Goal: Task Accomplishment & Management: Complete application form

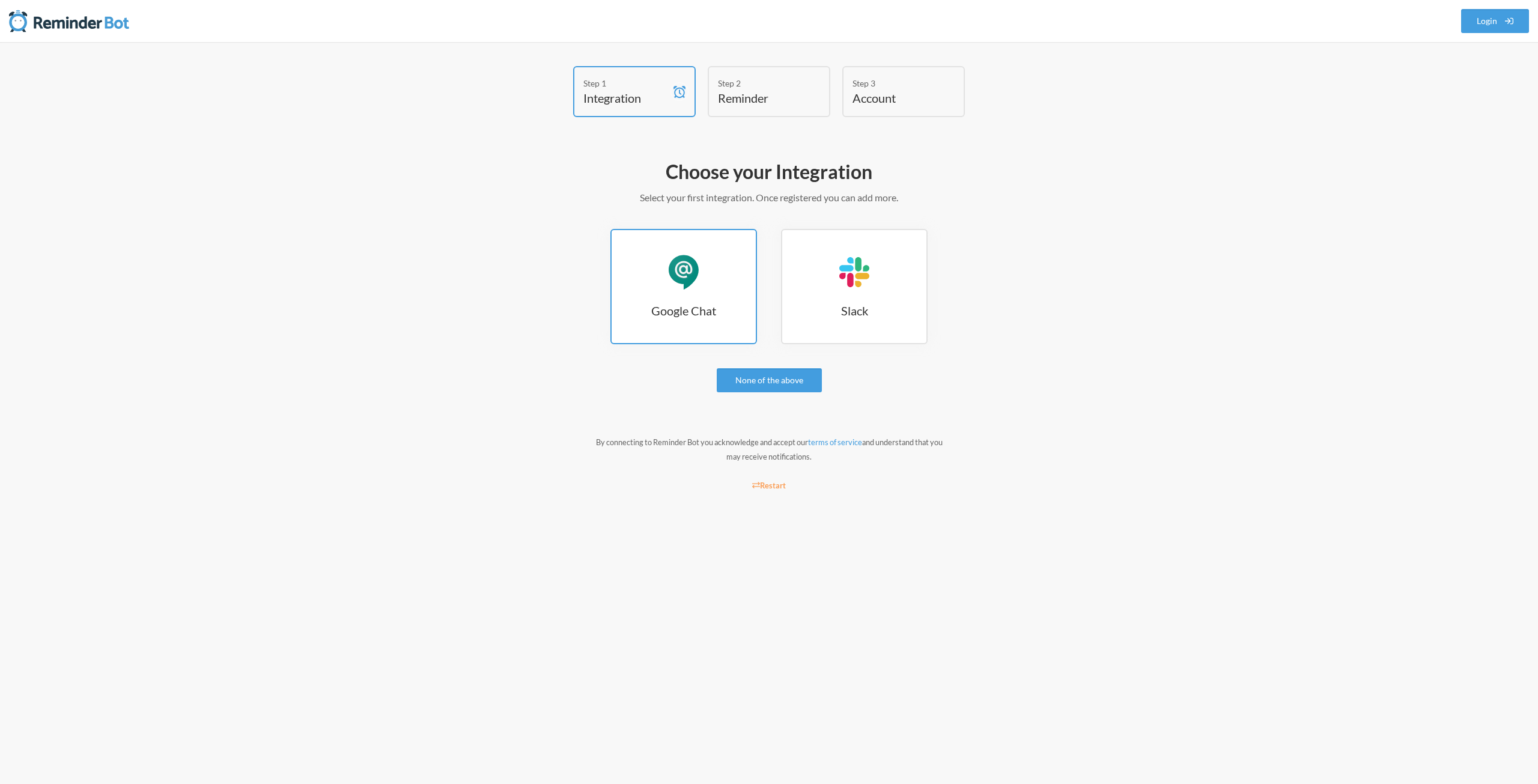
click at [677, 284] on div "Google Chat" at bounding box center [683, 272] width 36 height 36
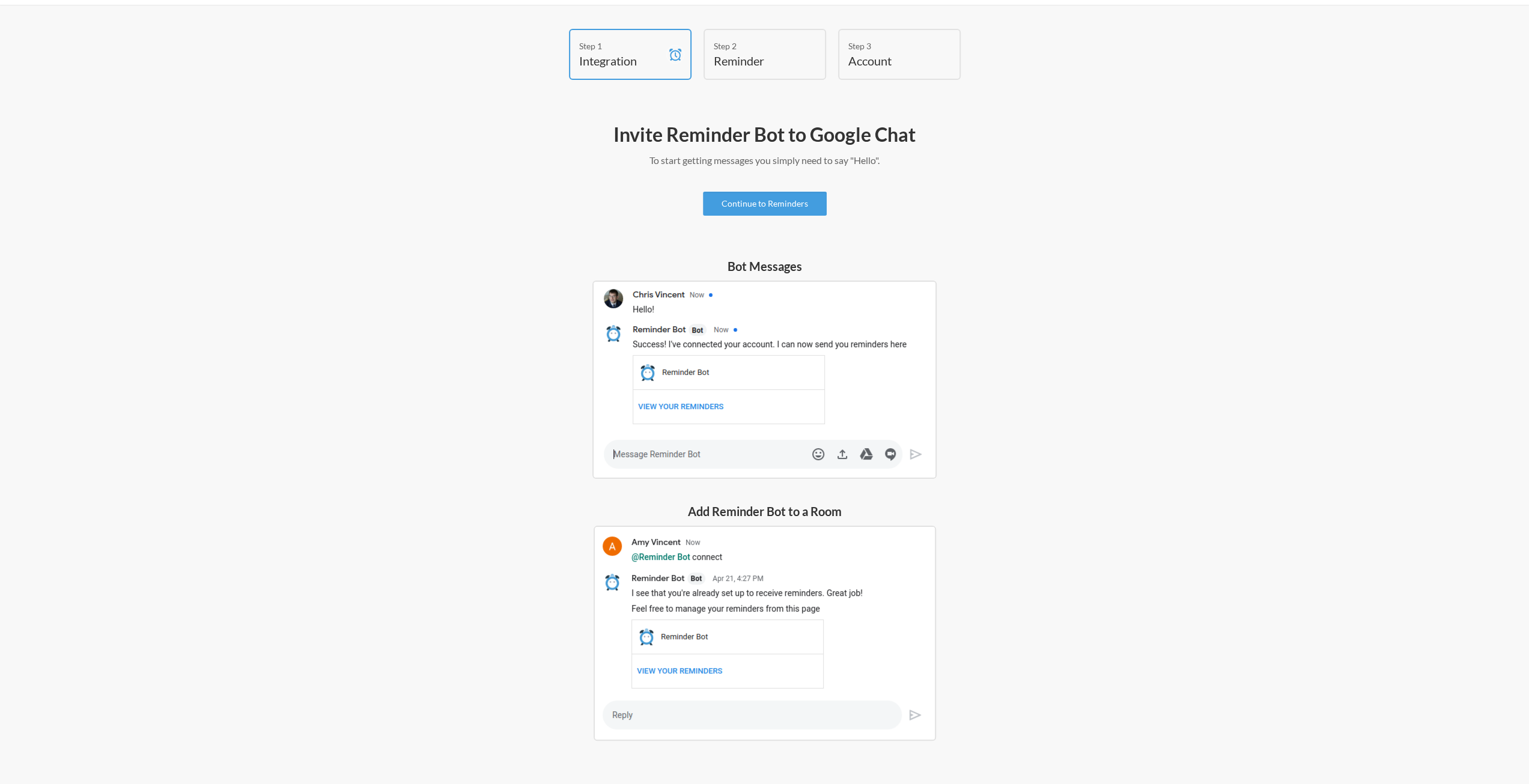
scroll to position [64, 0]
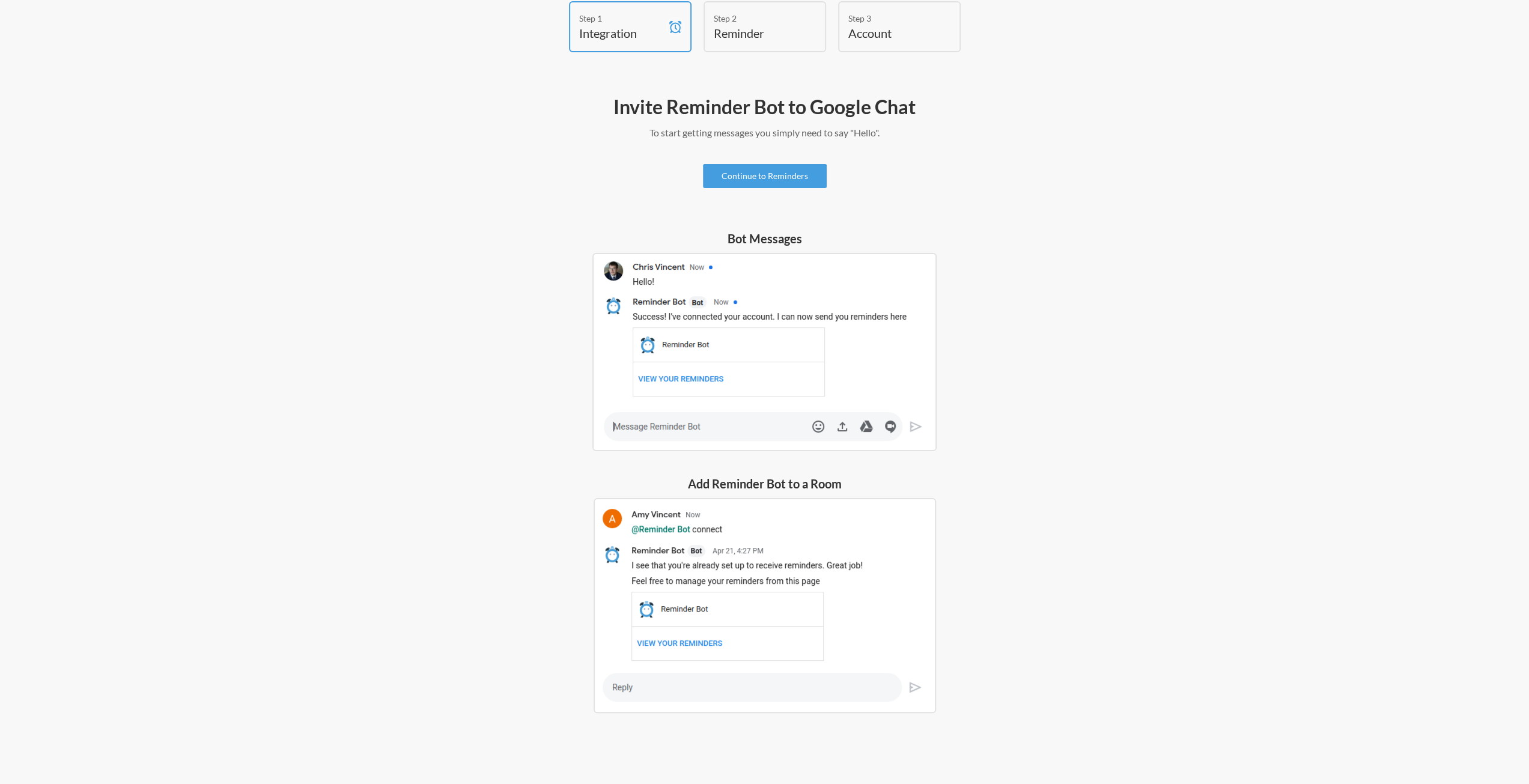
click at [679, 540] on img at bounding box center [764, 605] width 342 height 215
click at [679, 539] on img at bounding box center [764, 605] width 342 height 215
click at [748, 176] on link "Continue to Reminders" at bounding box center [765, 176] width 124 height 24
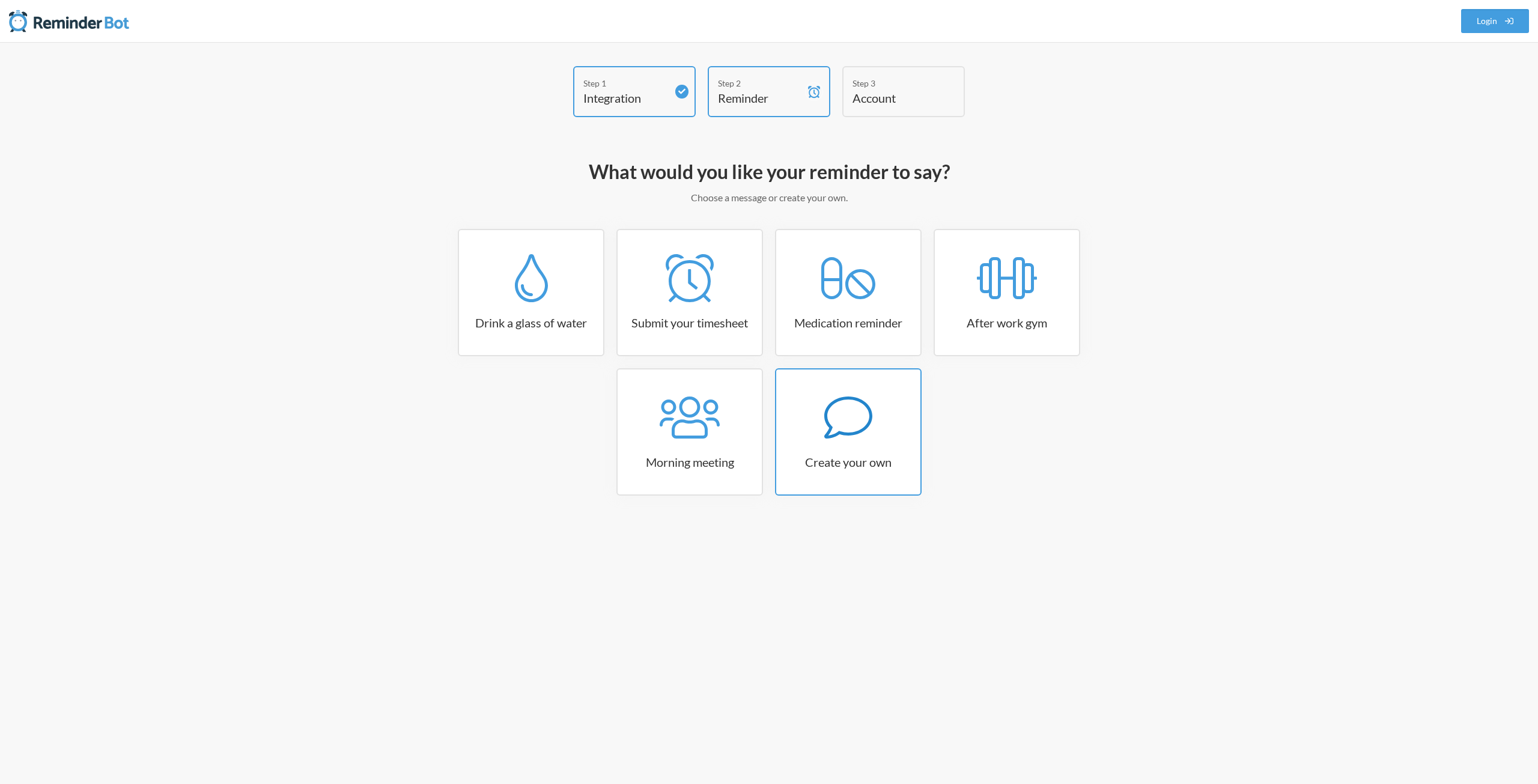
click at [868, 457] on h3 "Create your own" at bounding box center [848, 462] width 144 height 17
select select "08:30:00"
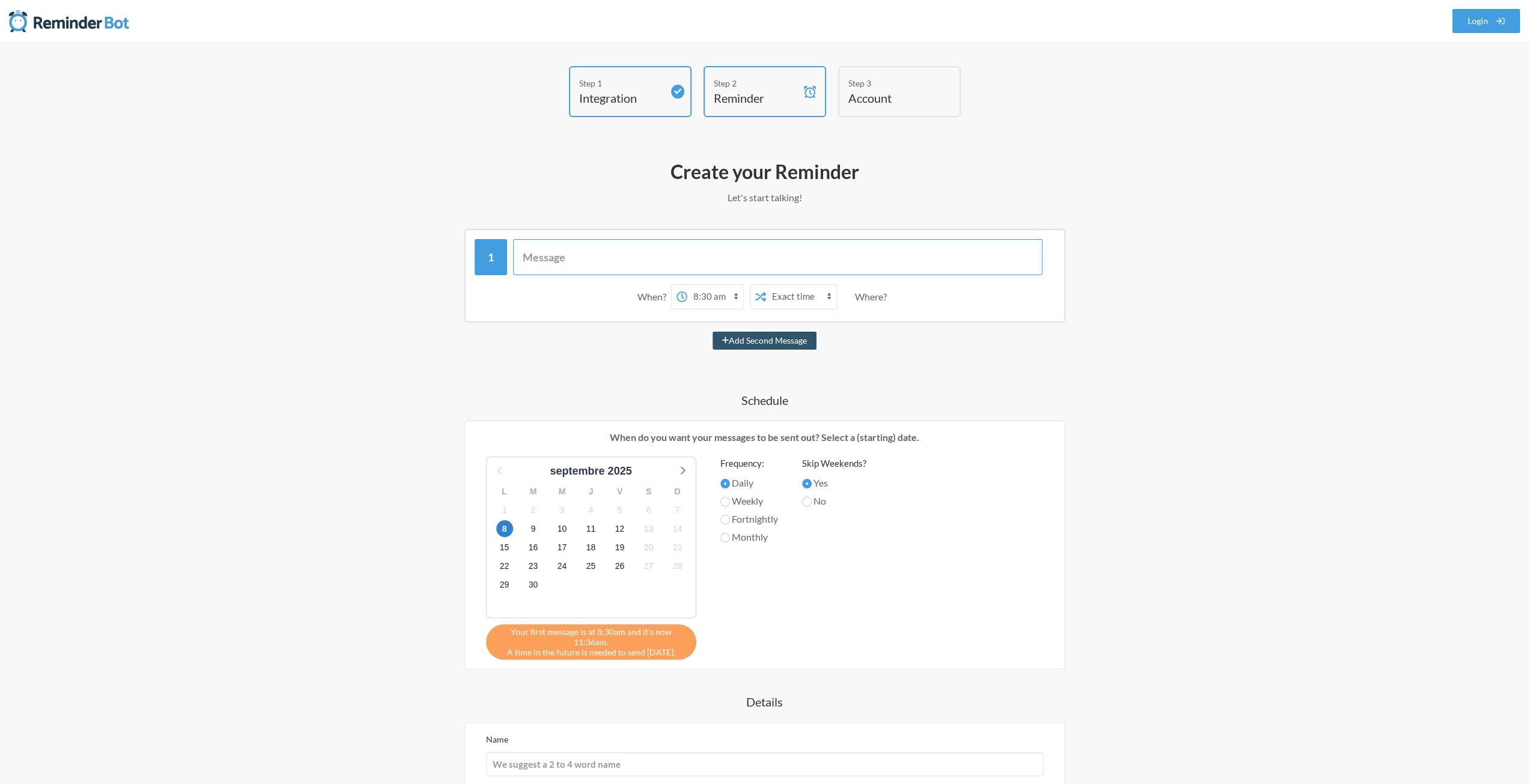
click at [601, 268] on input "text" at bounding box center [777, 257] width 529 height 36
type input "R"
type input "Lancement Siavos"
click at [711, 302] on select "12:00 am 12:15 am 12:30 am 12:45 am 1:00 am 1:15 am 1:30 am 1:45 am 2:00 am 2:1…" at bounding box center [716, 296] width 56 height 24
select select "00:00:00"
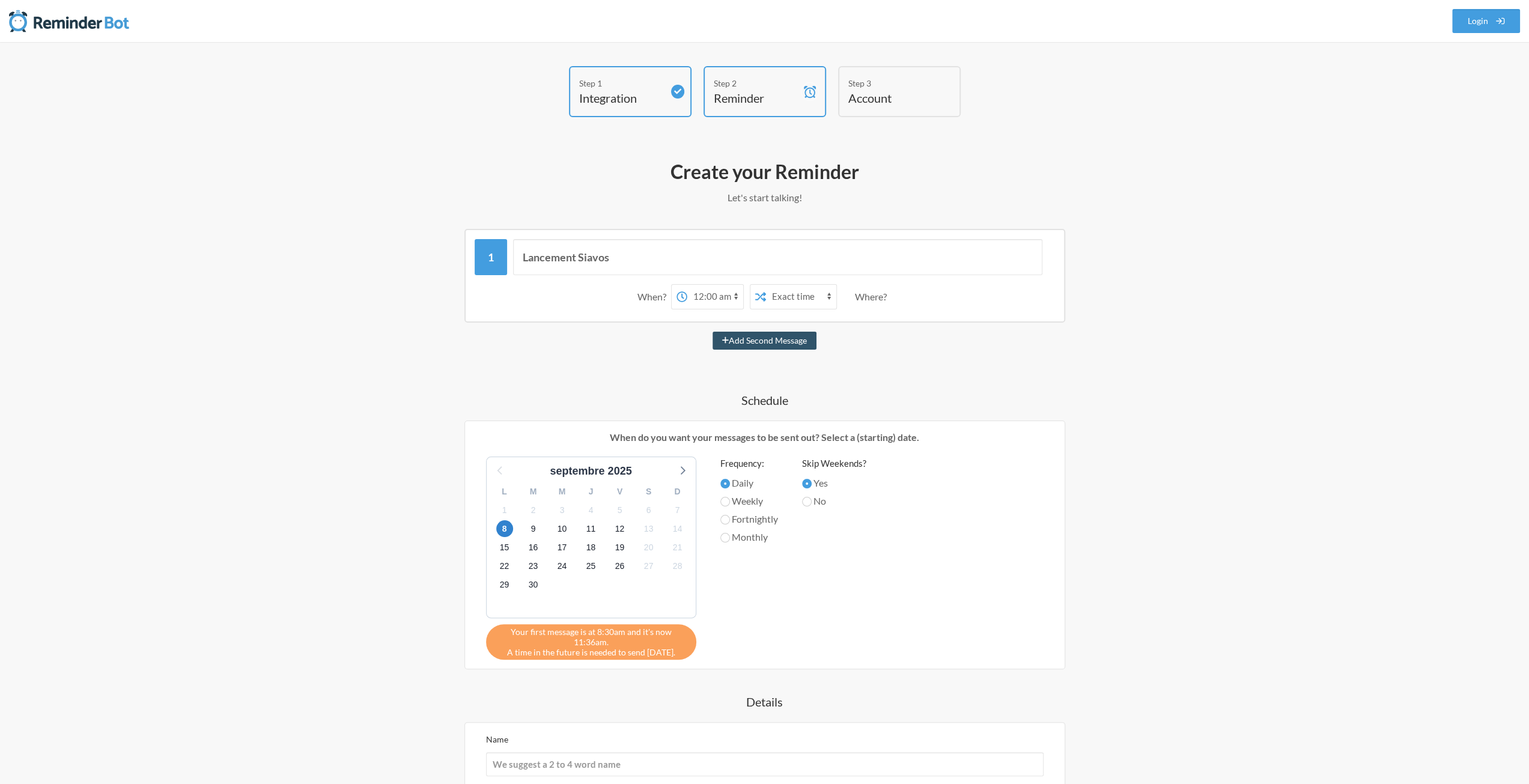
click at [688, 284] on select "12:00 am 12:15 am 12:30 am 12:45 am 1:00 am 1:15 am 1:30 am 1:45 am 2:00 am 2:1…" at bounding box center [716, 296] width 56 height 24
click at [778, 296] on select "Exact time Random time" at bounding box center [801, 296] width 70 height 24
click at [779, 297] on select "Exact time Random time" at bounding box center [801, 296] width 70 height 24
click at [876, 298] on div "Where?" at bounding box center [873, 297] width 37 height 25
click at [899, 294] on div "When? 12:00 am 12:15 am 12:30 am 12:45 am 1:00 am 1:15 am 1:30 am 1:45 am 2:00 …" at bounding box center [765, 297] width 581 height 37
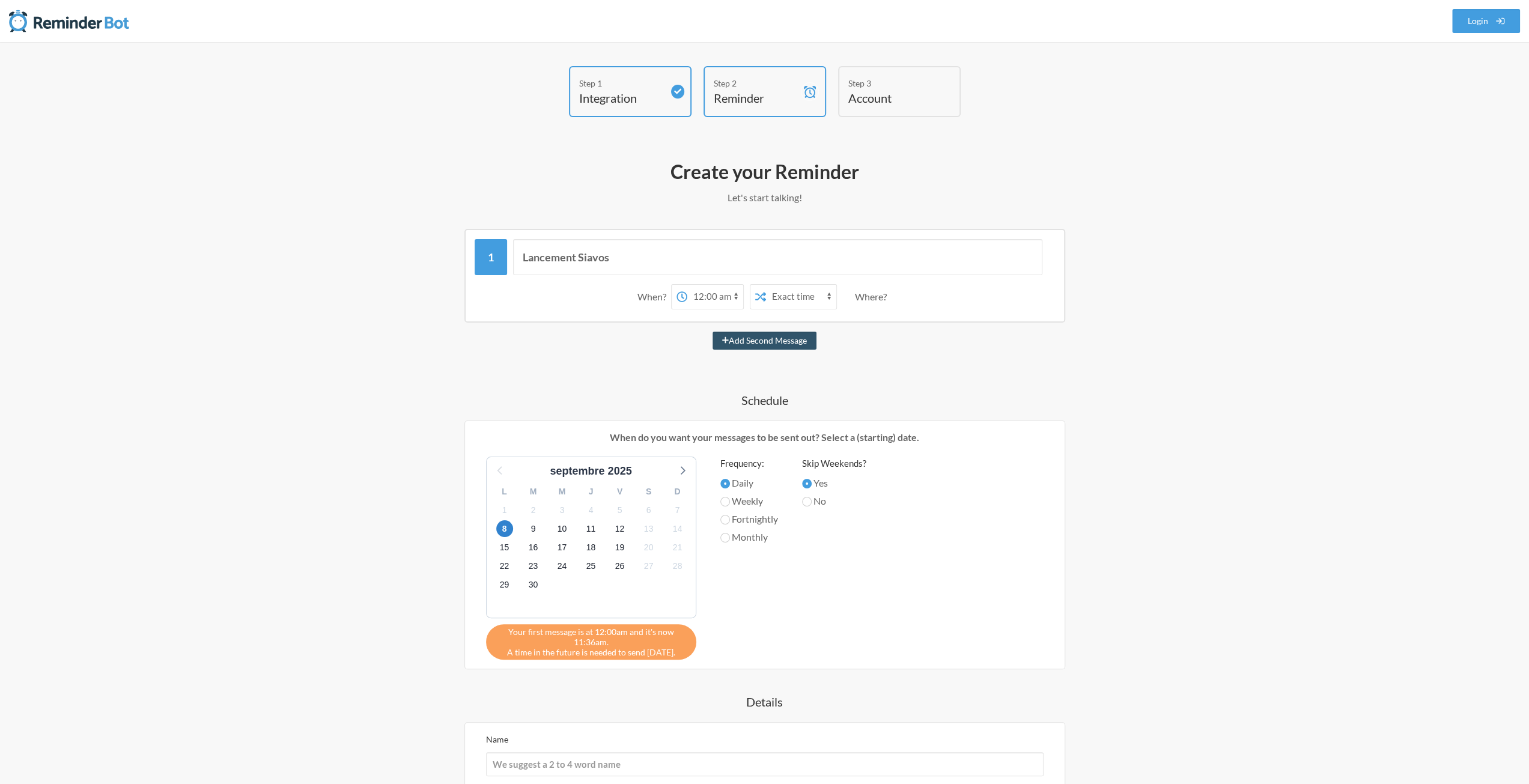
click at [729, 518] on label "Fortnightly" at bounding box center [750, 518] width 58 height 14
click at [729, 518] on input "Fortnightly" at bounding box center [725, 518] width 9 height 9
radio input "true"
click at [743, 535] on label "Monthly" at bounding box center [750, 536] width 58 height 14
click at [730, 535] on input "Monthly" at bounding box center [725, 537] width 9 height 9
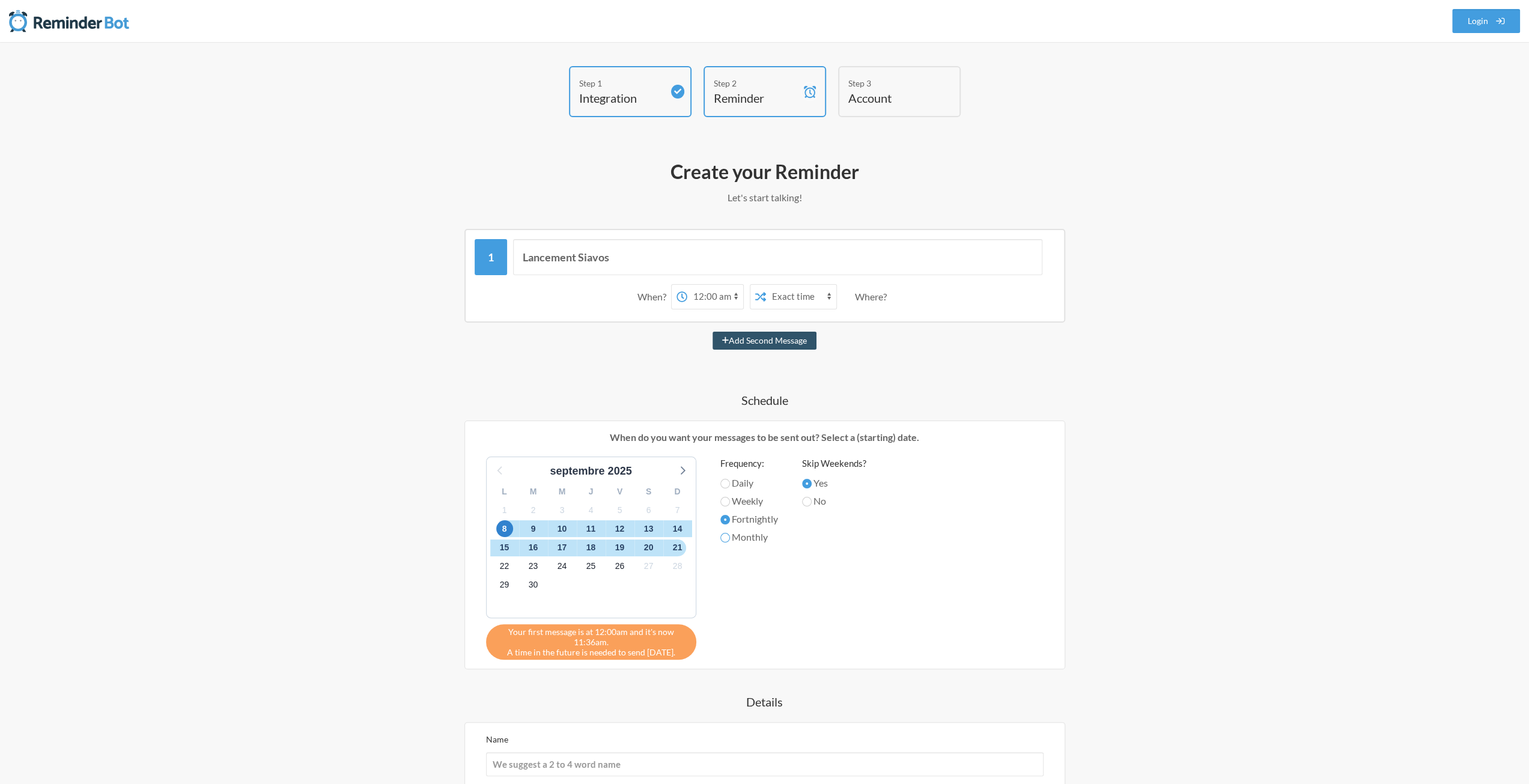
radio input "true"
click at [734, 484] on label "Daily" at bounding box center [750, 482] width 58 height 14
click at [730, 484] on input "Daily" at bounding box center [725, 483] width 9 height 9
radio input "true"
click at [814, 502] on label "No" at bounding box center [835, 501] width 65 height 14
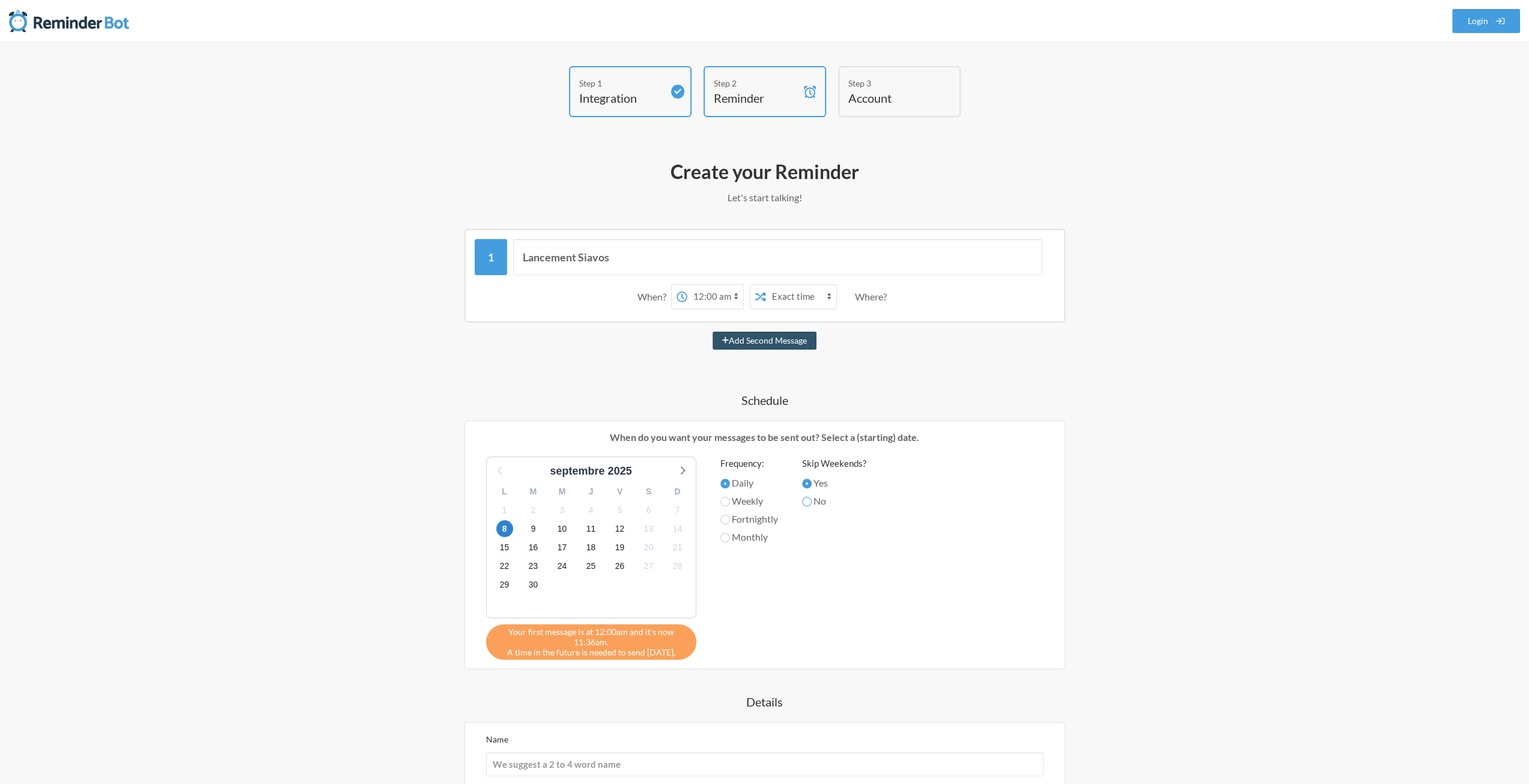
click at [812, 502] on input "No" at bounding box center [807, 501] width 9 height 9
radio input "true"
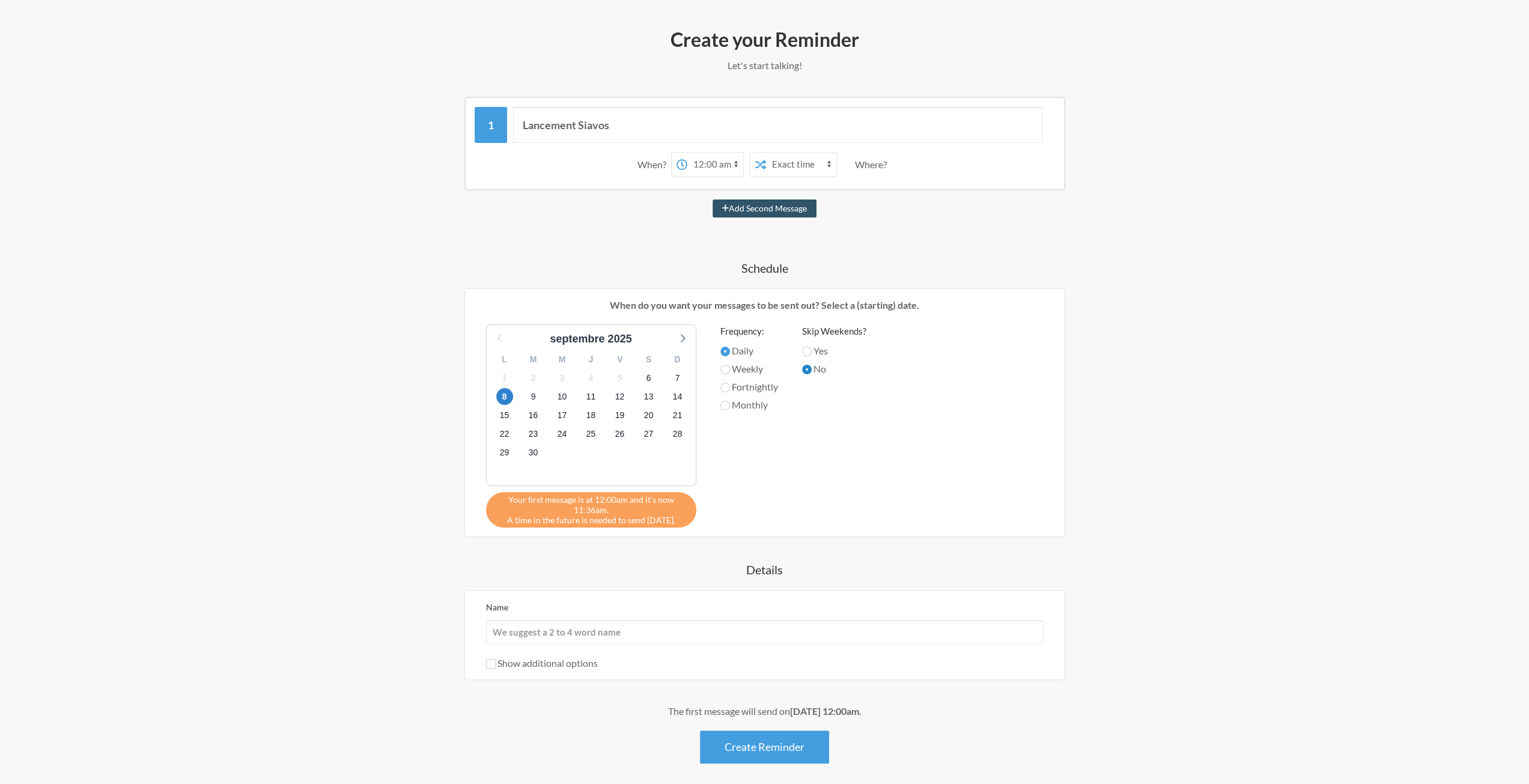
scroll to position [180, 0]
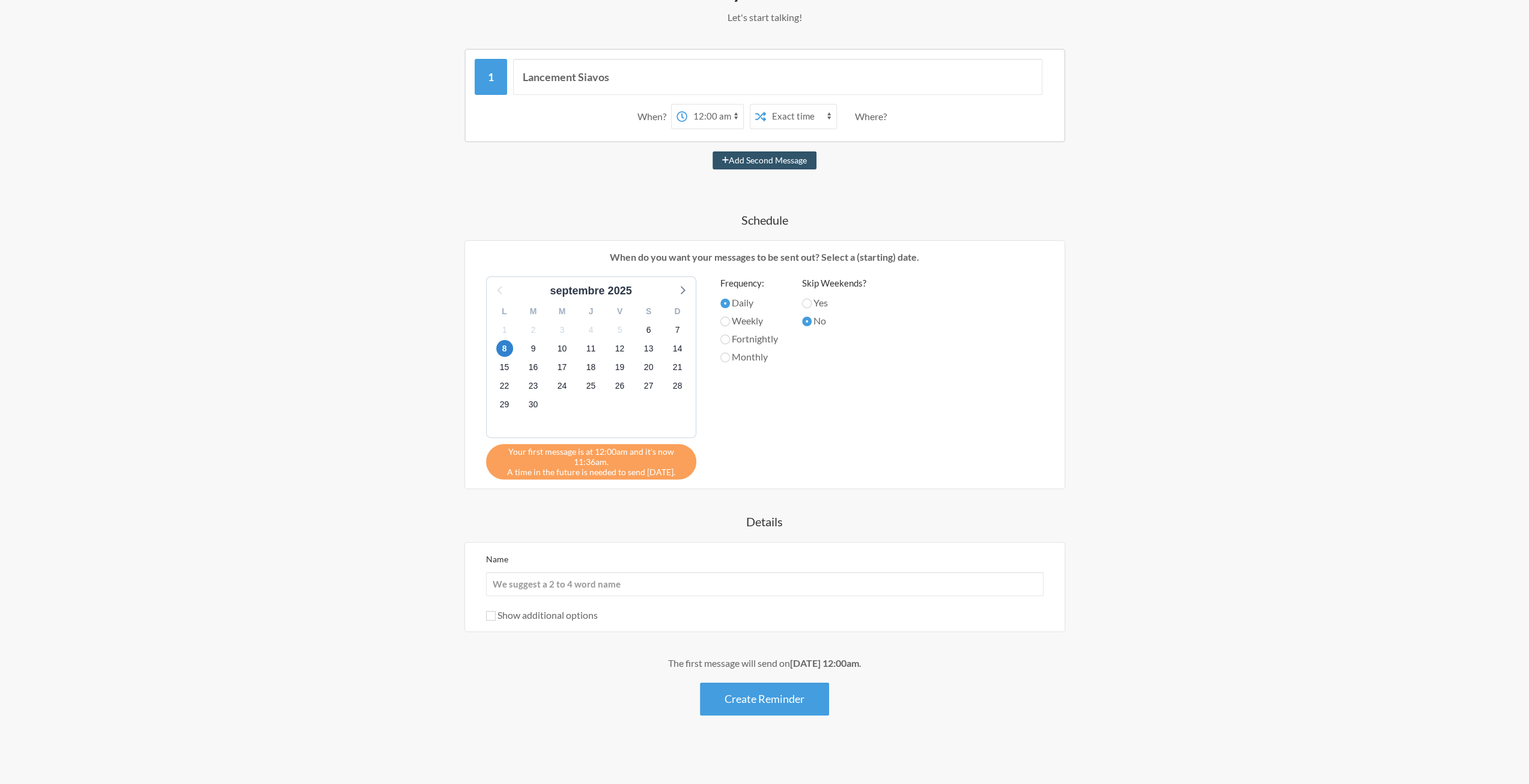
click at [582, 609] on label "Show additional options" at bounding box center [542, 614] width 112 height 11
click at [496, 611] on input "Show additional options" at bounding box center [491, 615] width 9 height 9
checkbox input "true"
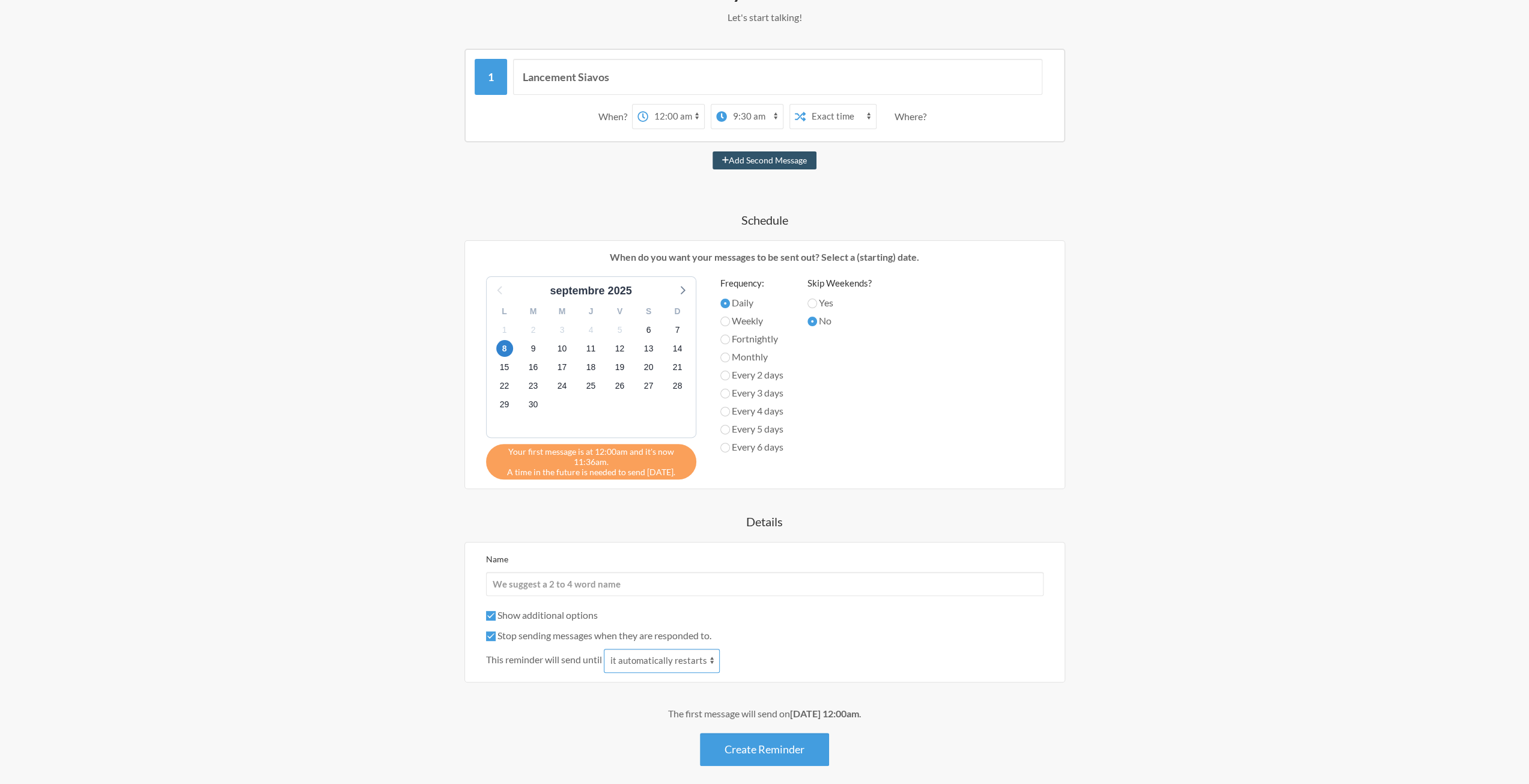
click at [633, 658] on select "it automatically restarts it is replied to" at bounding box center [661, 660] width 116 height 24
select select "1"
click at [605, 648] on select "it automatically restarts it is replied to" at bounding box center [661, 660] width 116 height 24
click at [673, 654] on select "it automatically restarts it is replied to" at bounding box center [661, 660] width 116 height 24
click at [587, 613] on label "Show additional options" at bounding box center [542, 614] width 112 height 11
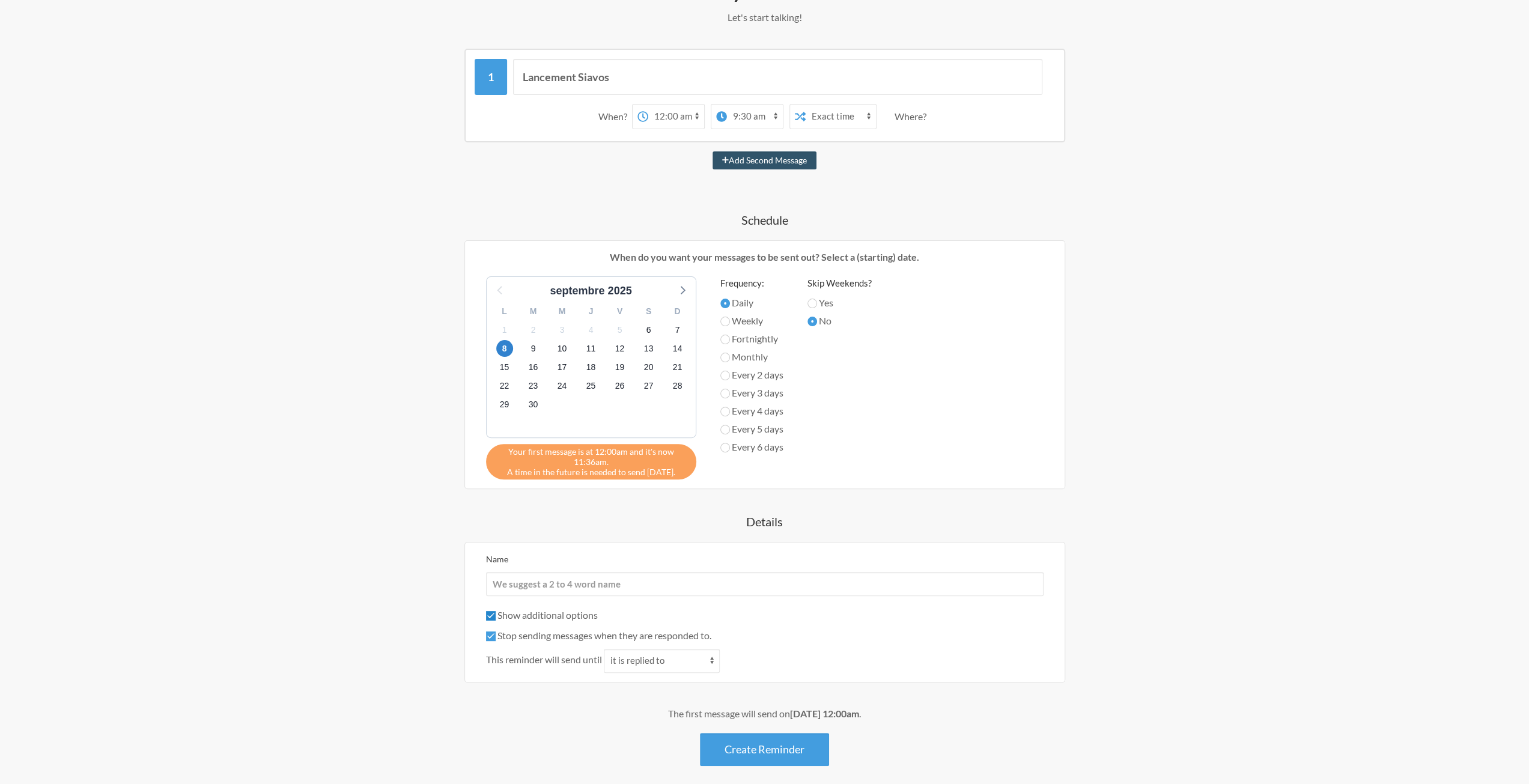
click at [496, 613] on input "Show additional options" at bounding box center [491, 615] width 9 height 9
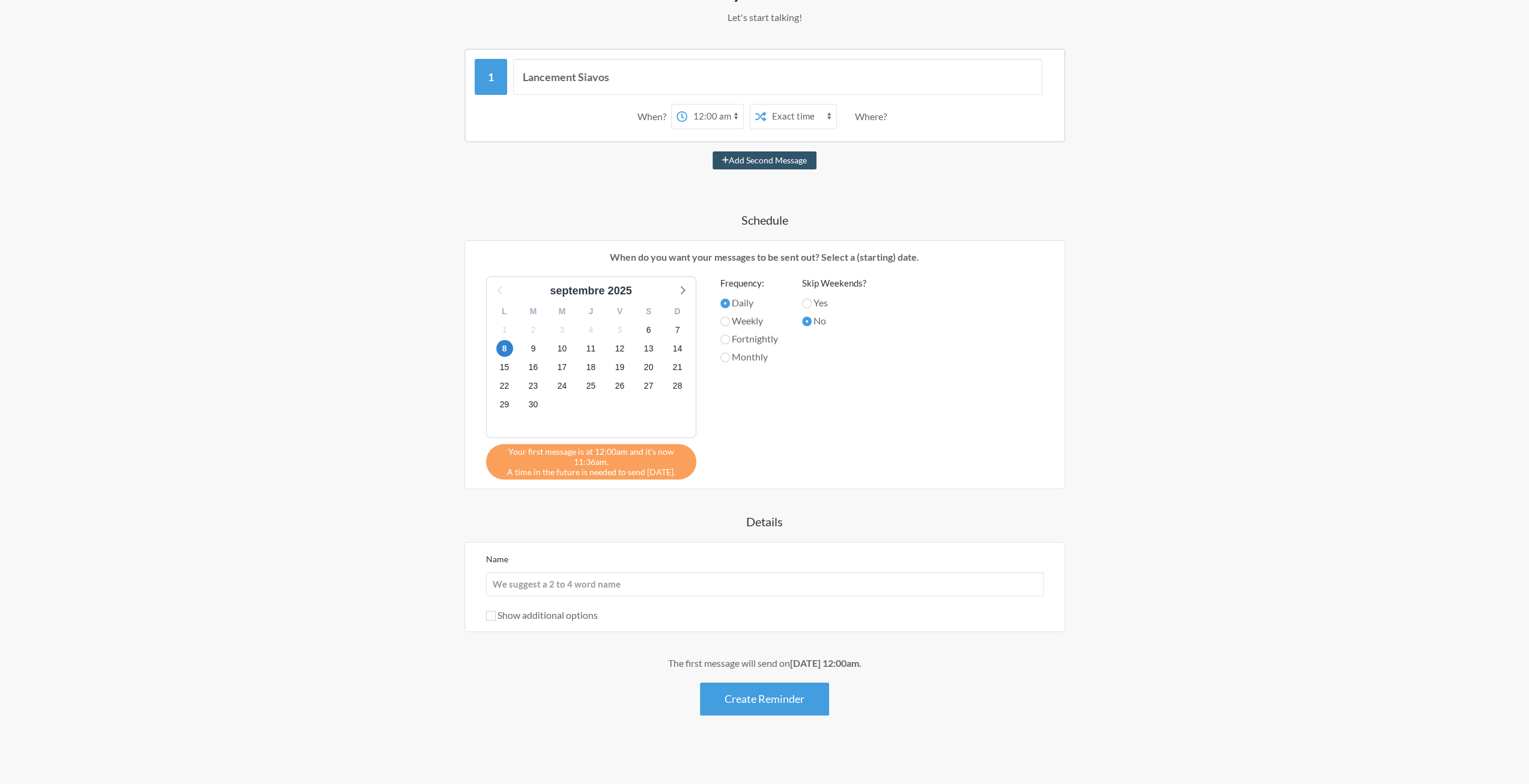
click at [588, 615] on label "Show additional options" at bounding box center [542, 614] width 112 height 11
click at [496, 615] on input "Show additional options" at bounding box center [491, 615] width 9 height 9
checkbox input "true"
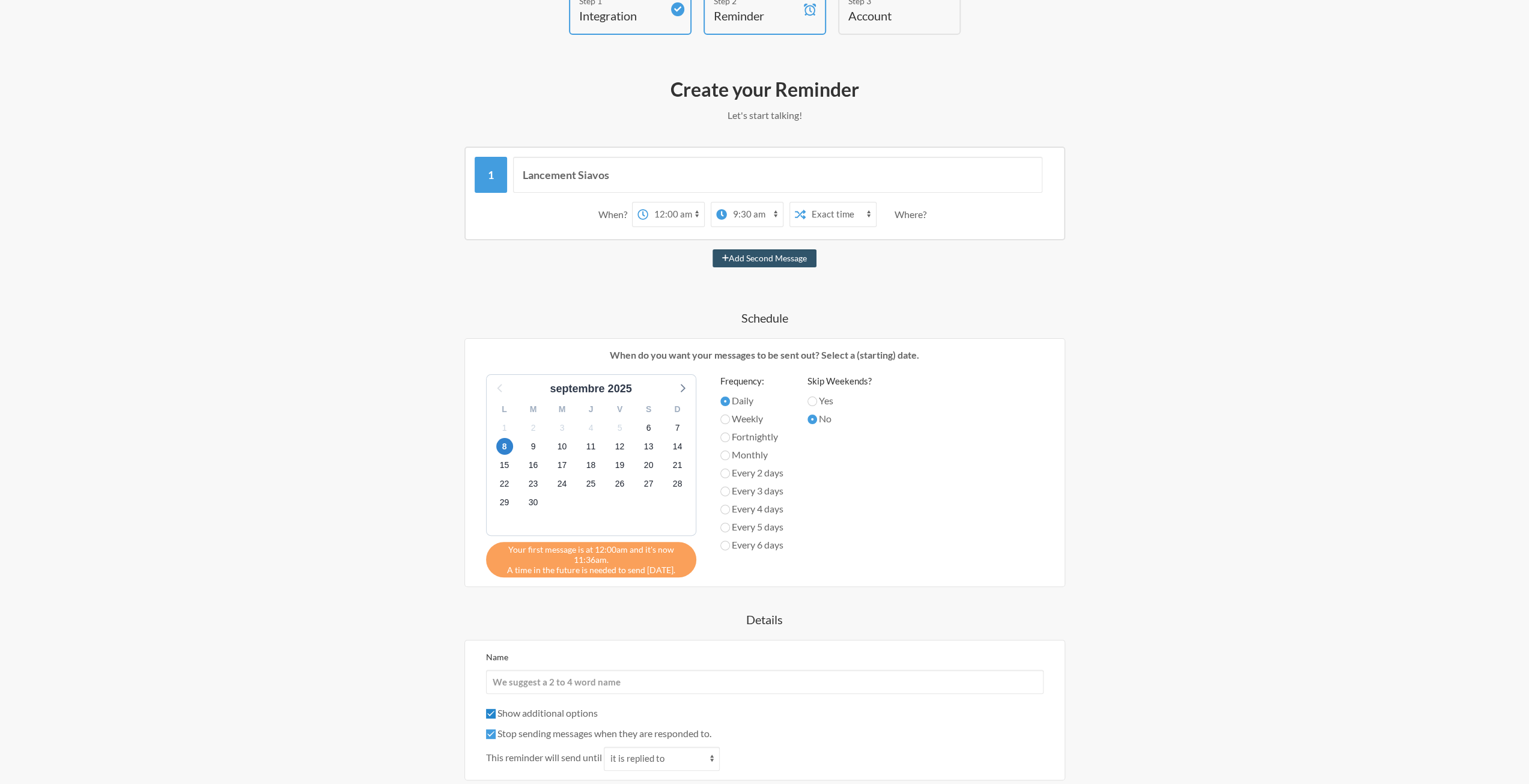
scroll to position [0, 0]
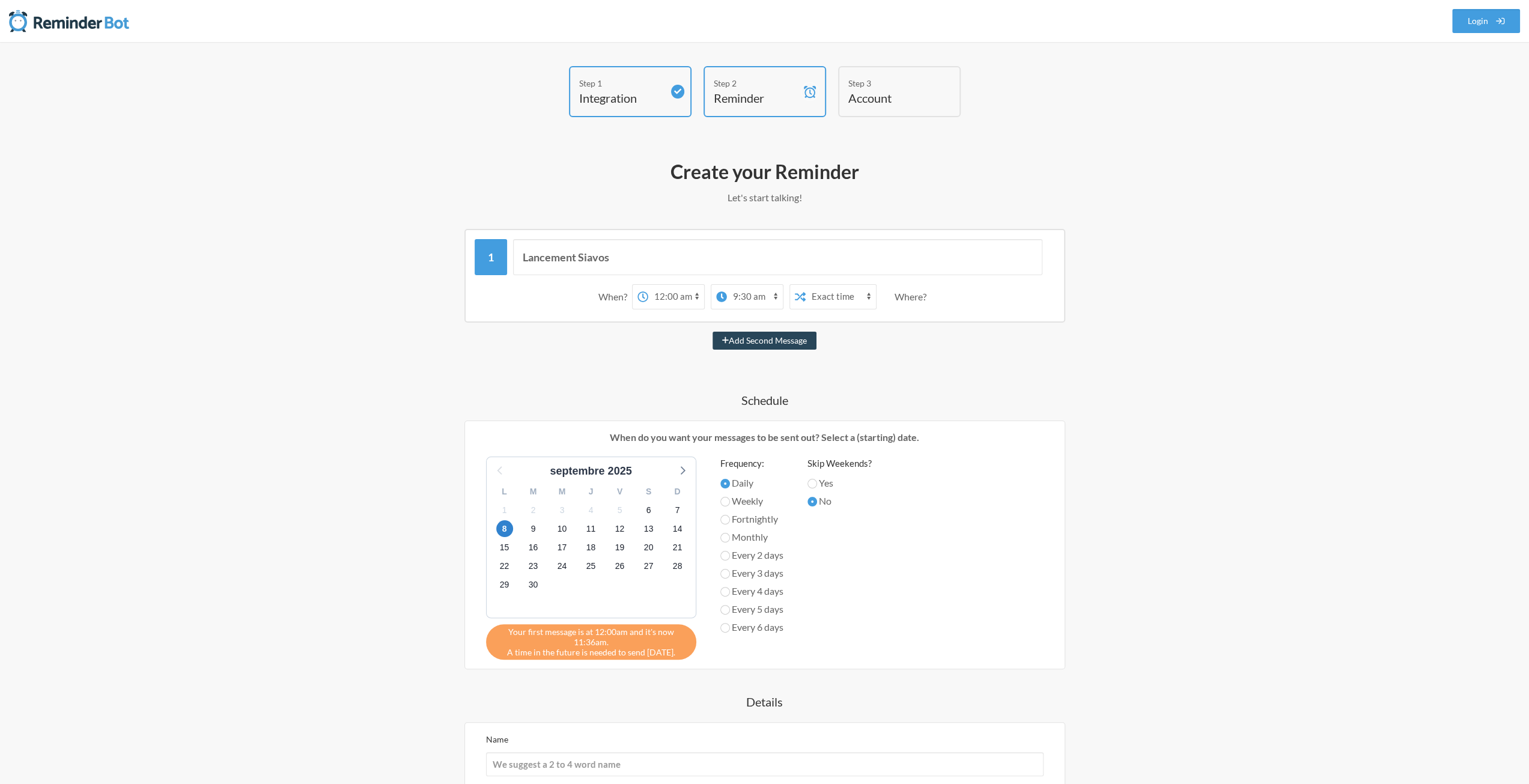
click at [782, 344] on button "Add Second Message" at bounding box center [764, 340] width 104 height 18
select select "01:00:00"
select select "02:00:00"
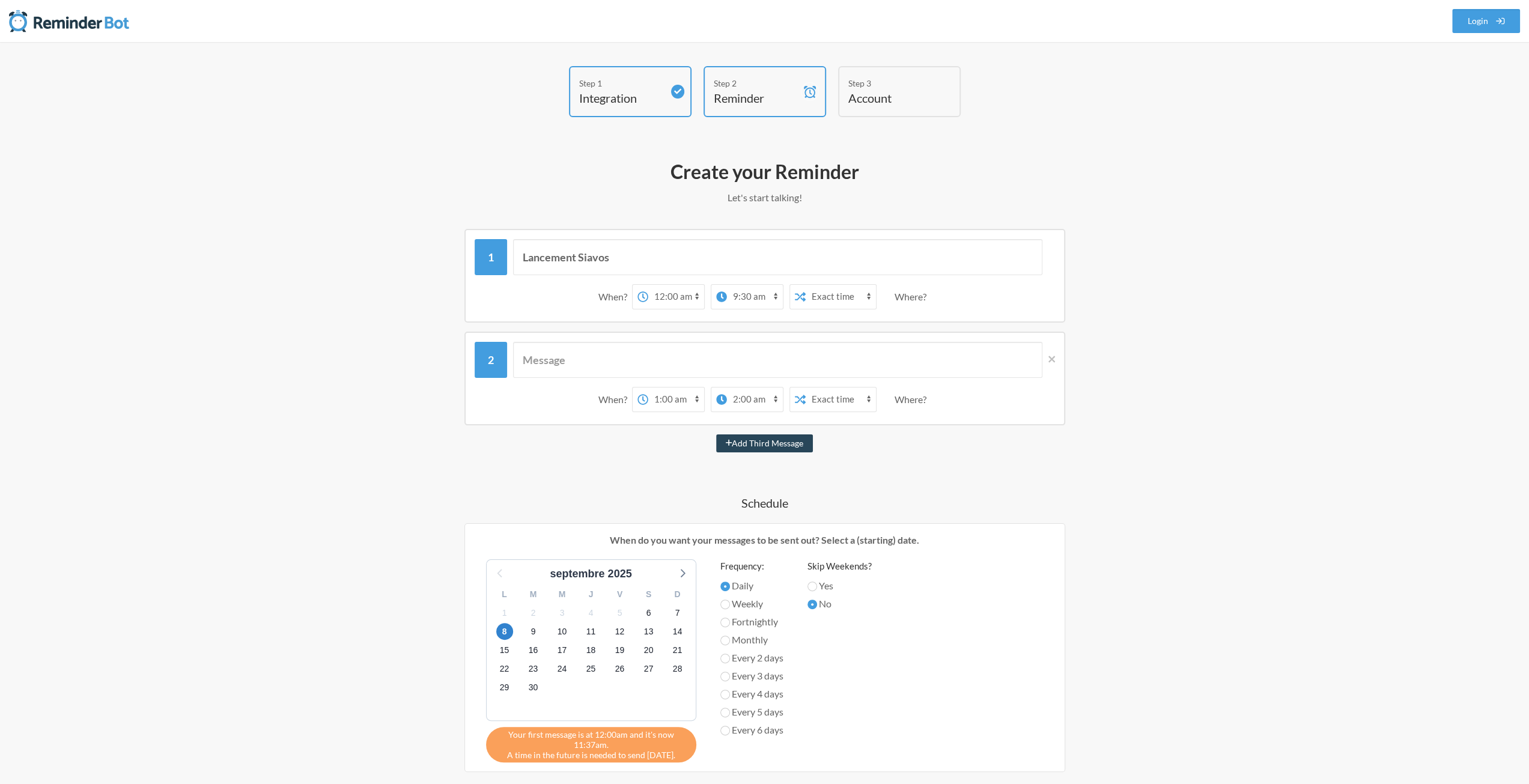
click at [750, 445] on button "Add Third Message" at bounding box center [765, 443] width 98 height 18
select select "02:00:00"
select select "03:00:00"
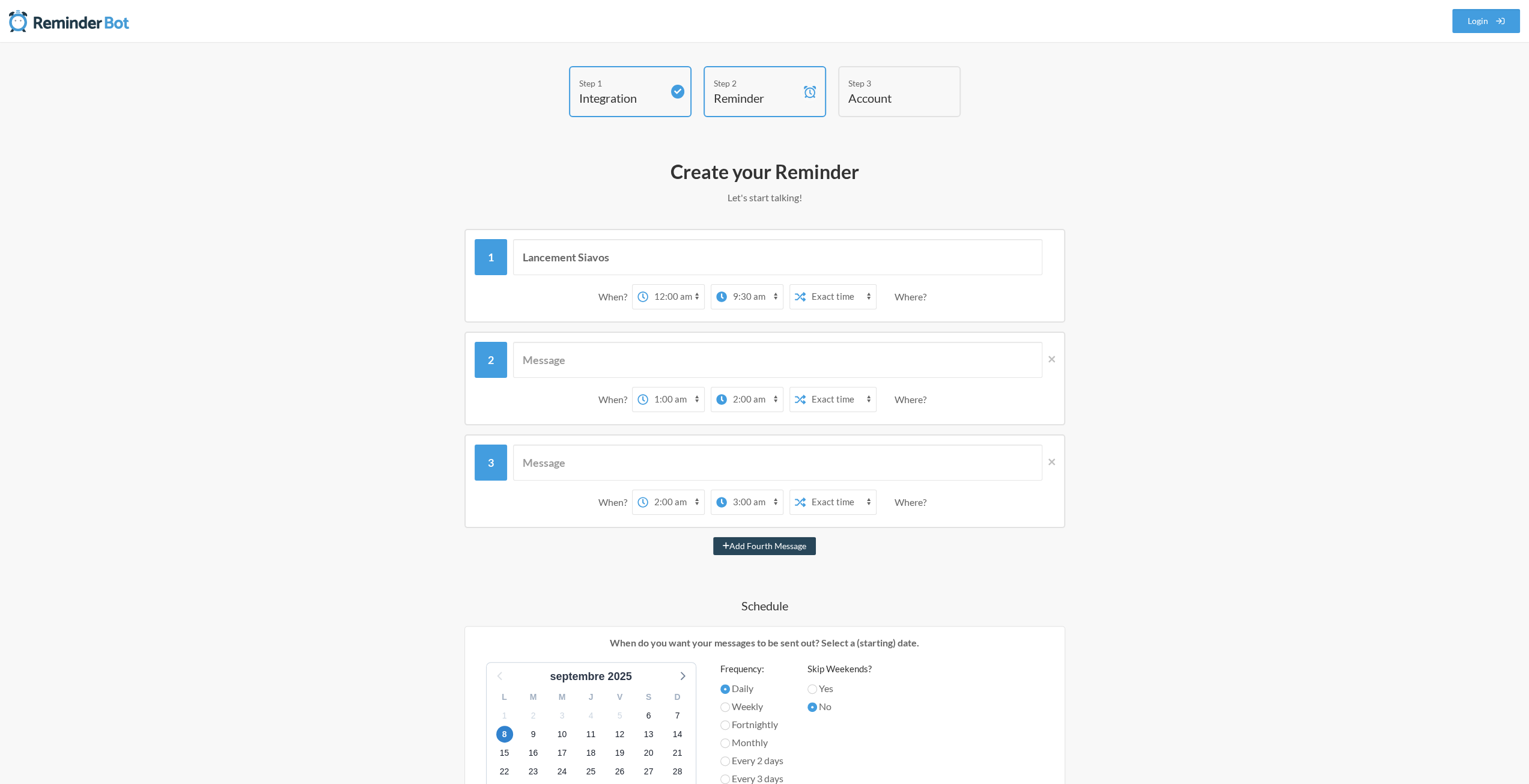
click at [770, 552] on button "Add Fourth Message" at bounding box center [764, 546] width 103 height 18
select select "03:00:00"
select select "04:00:00"
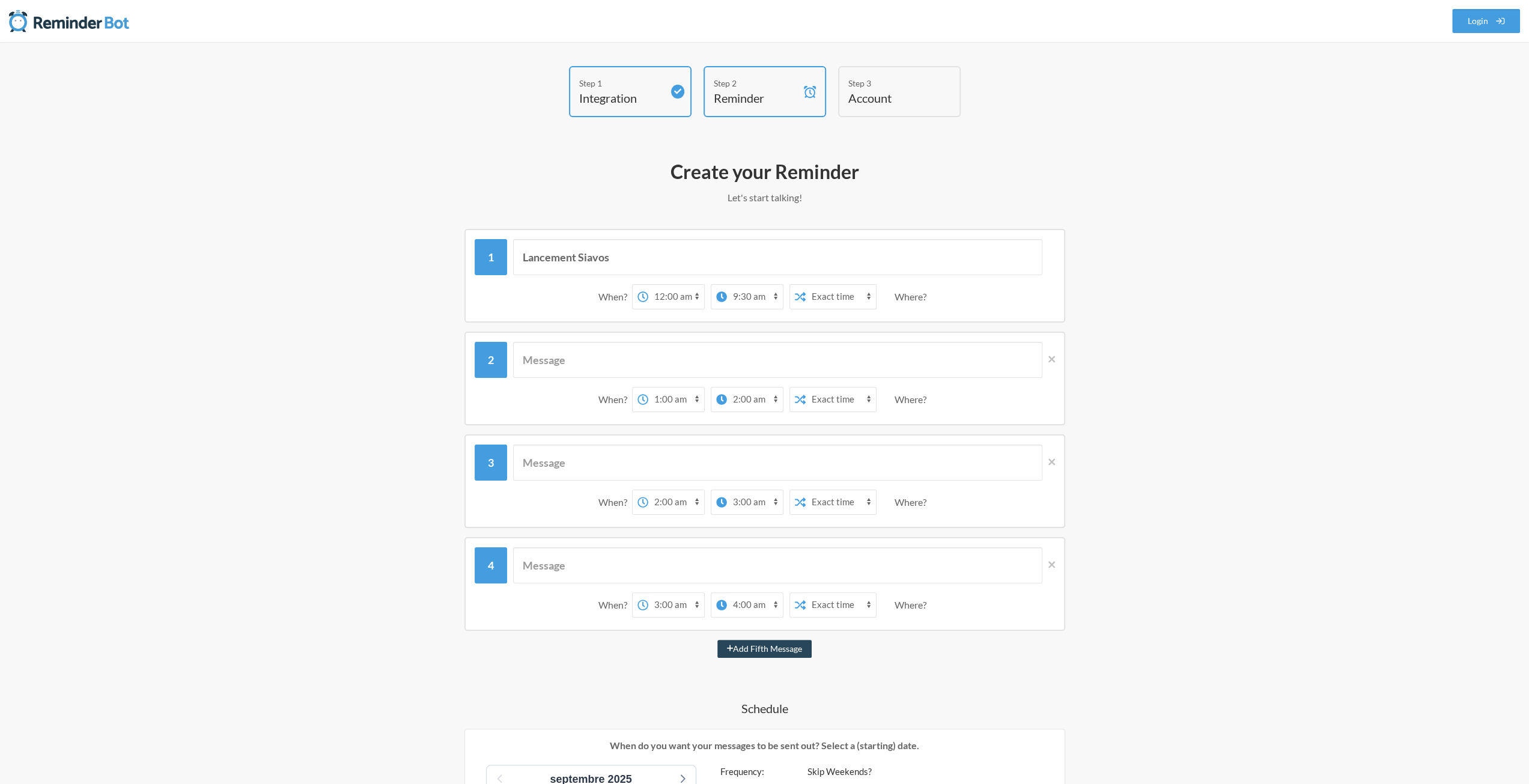
click at [785, 655] on button "Add Fifth Message" at bounding box center [765, 648] width 95 height 18
select select "04:00:00"
select select "05:00:00"
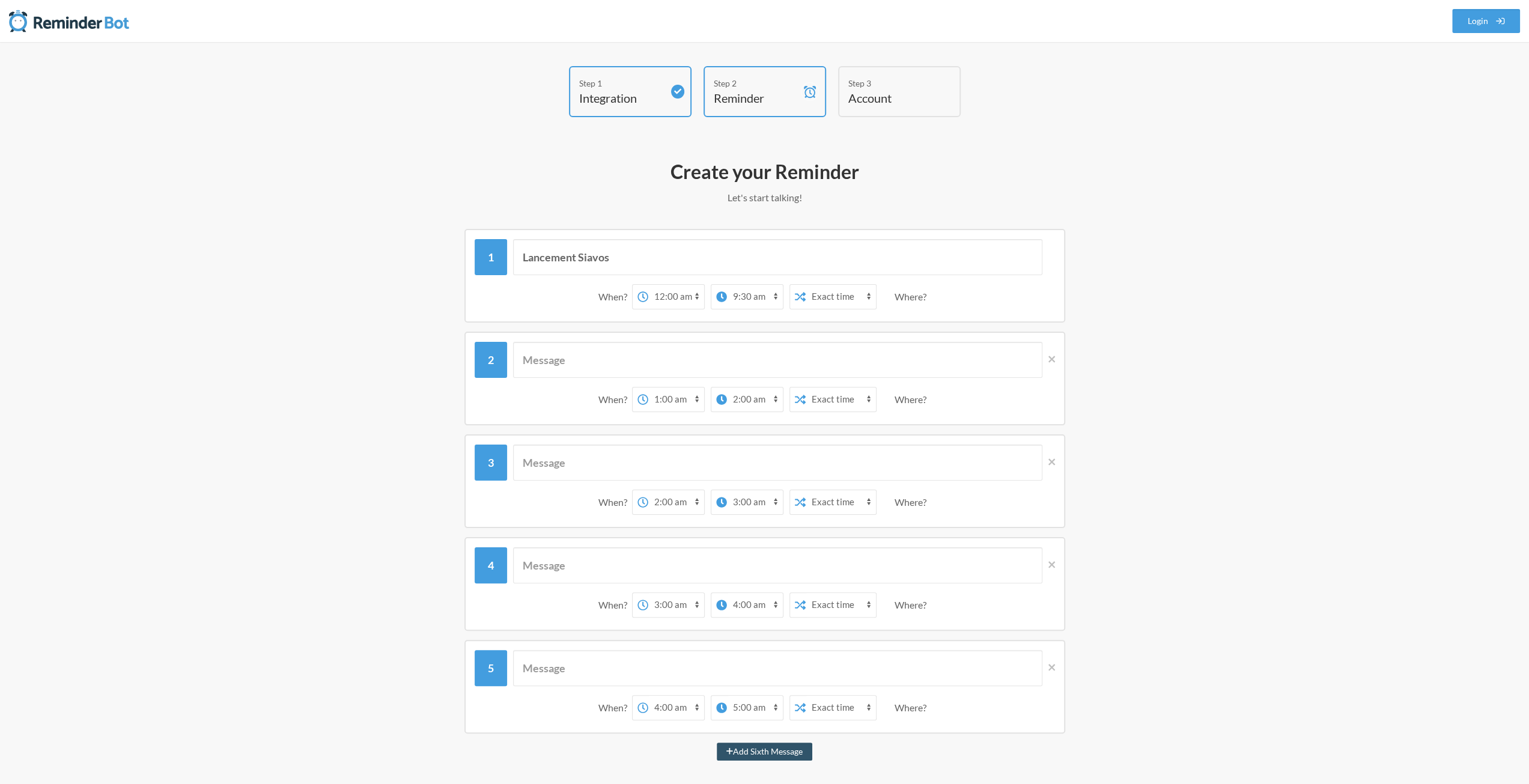
scroll to position [180, 0]
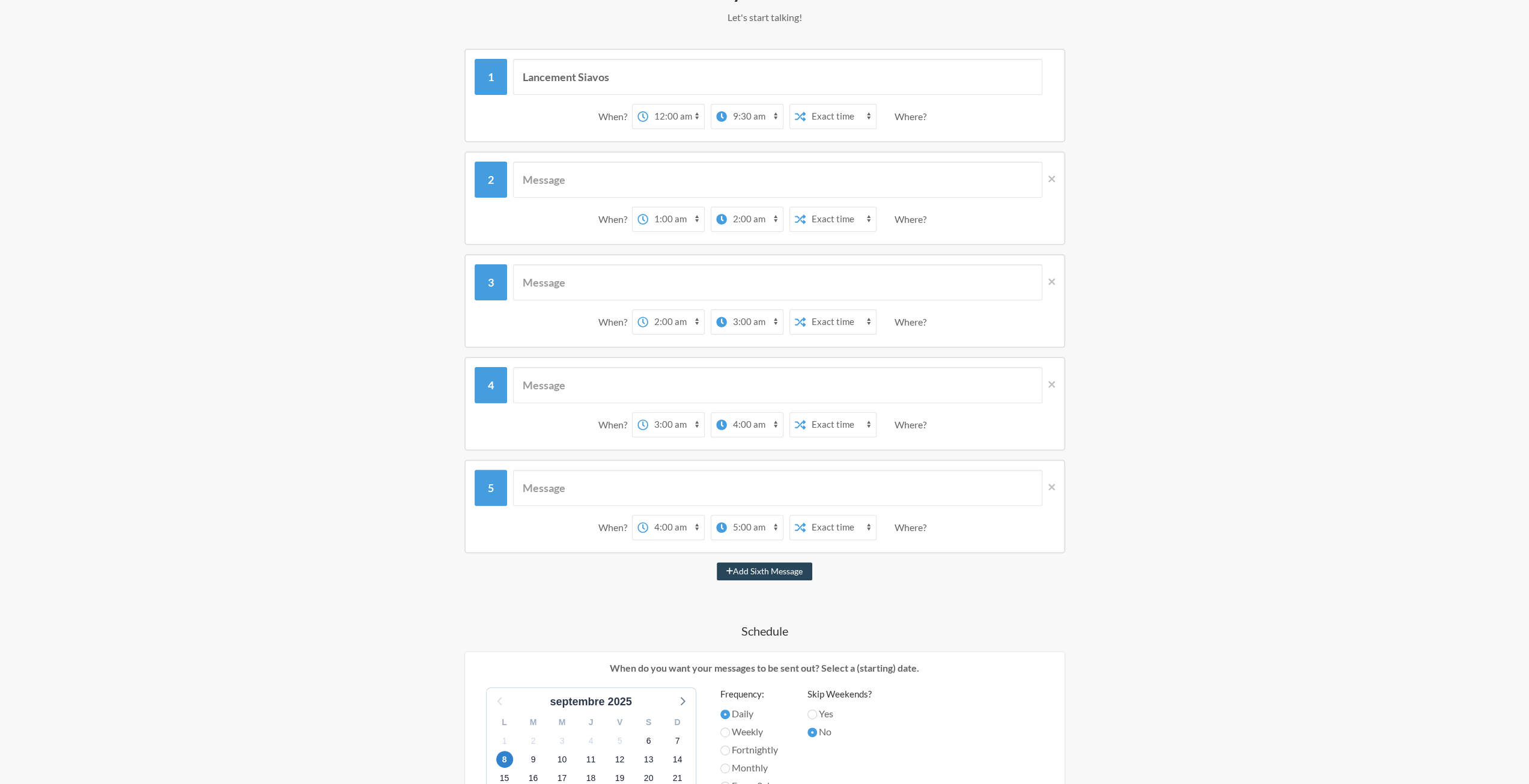
click at [758, 570] on button "Add Sixth Message" at bounding box center [764, 570] width 96 height 18
select select "05:00:00"
select select "06:00:00"
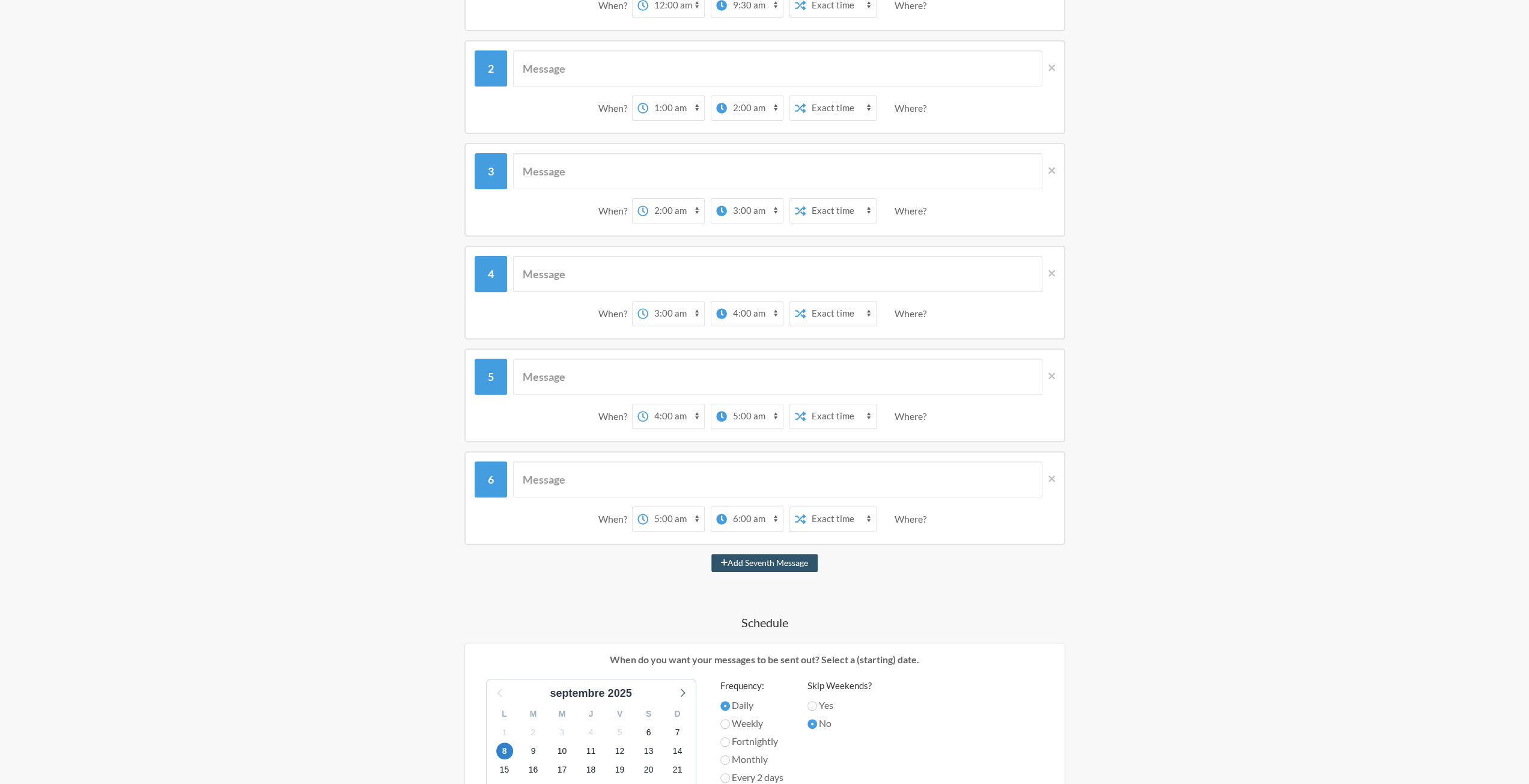
scroll to position [361, 0]
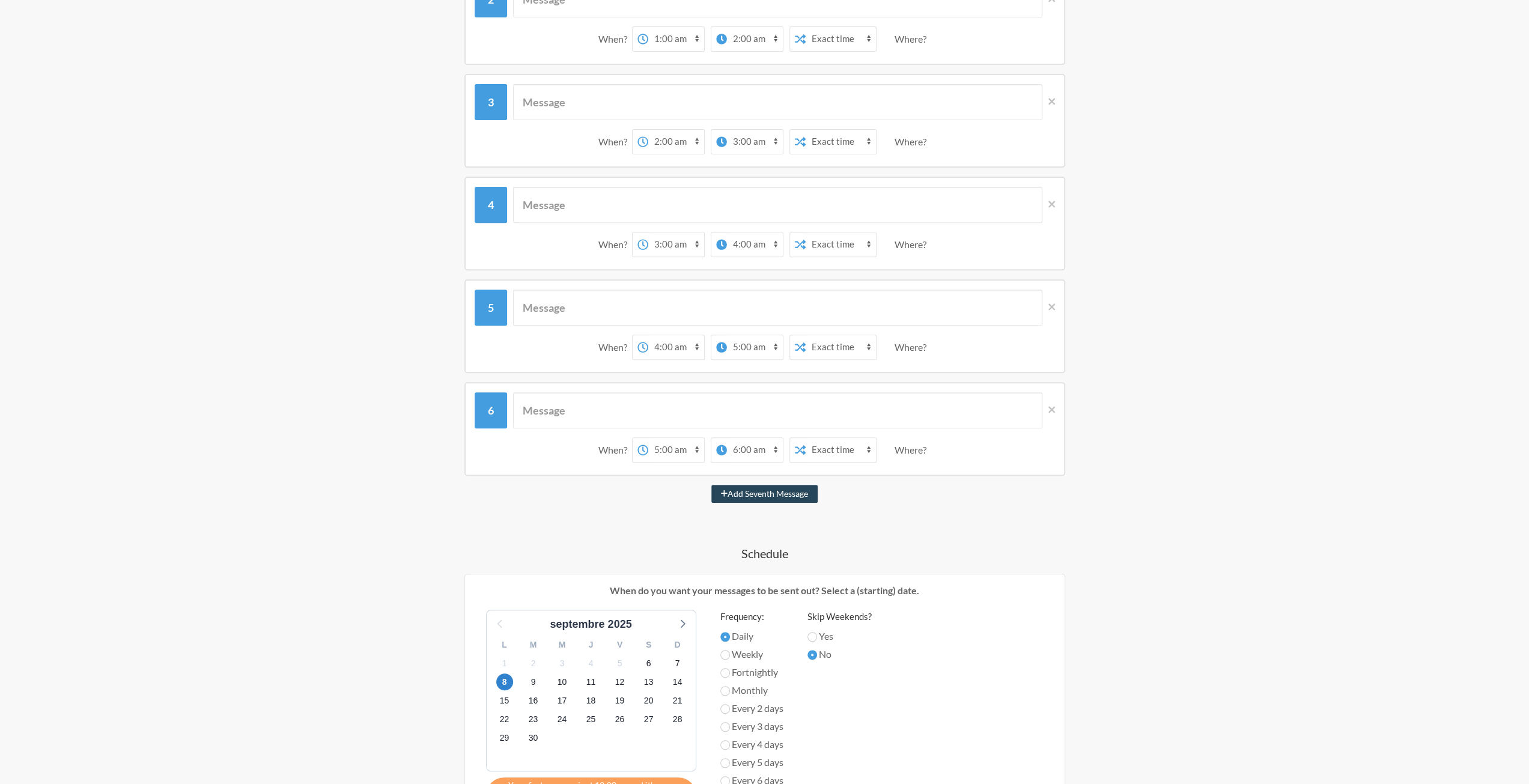
click at [759, 499] on button "Add Seventh Message" at bounding box center [764, 493] width 106 height 18
select select "06:00:00"
select select "07:00:00"
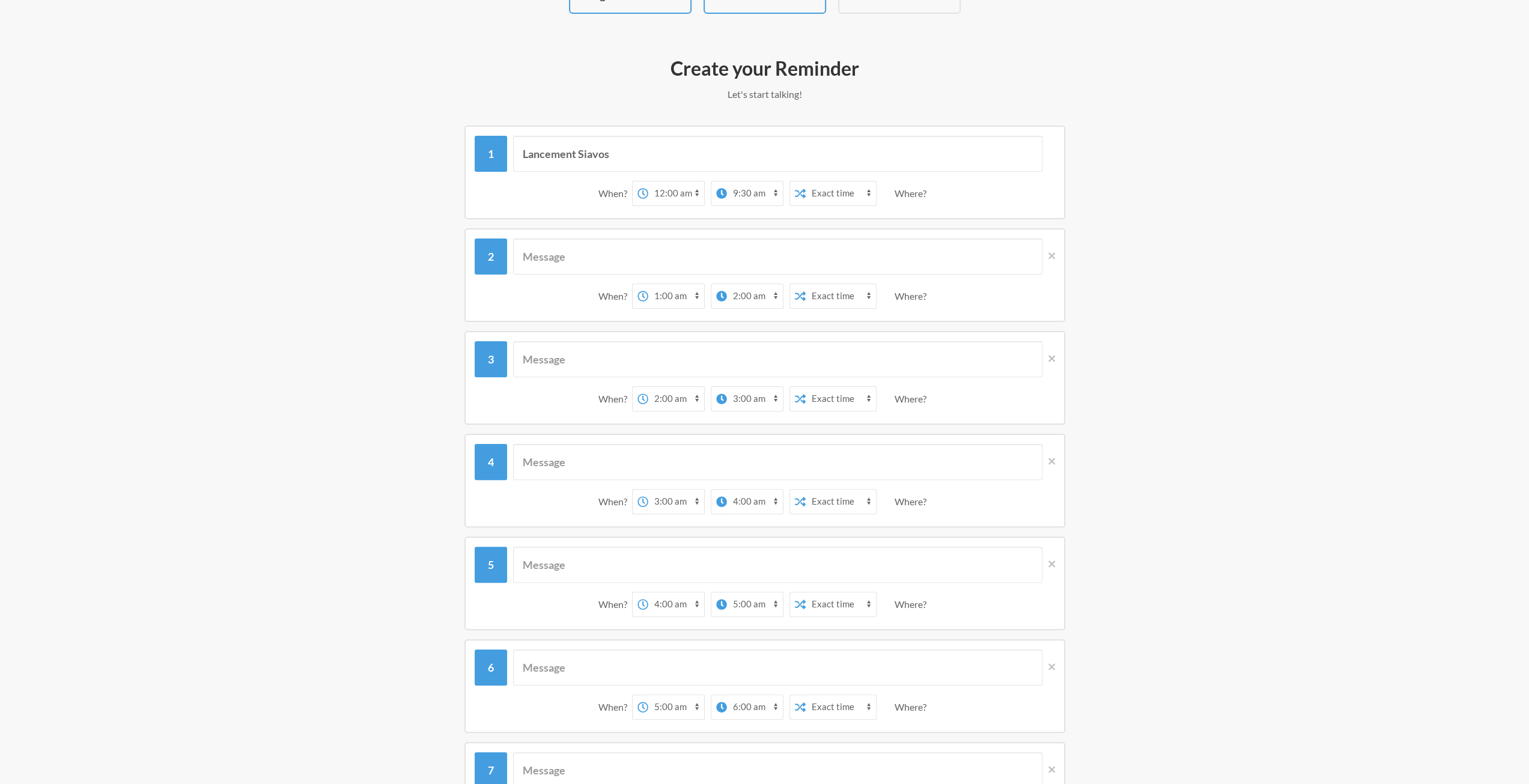
scroll to position [120, 0]
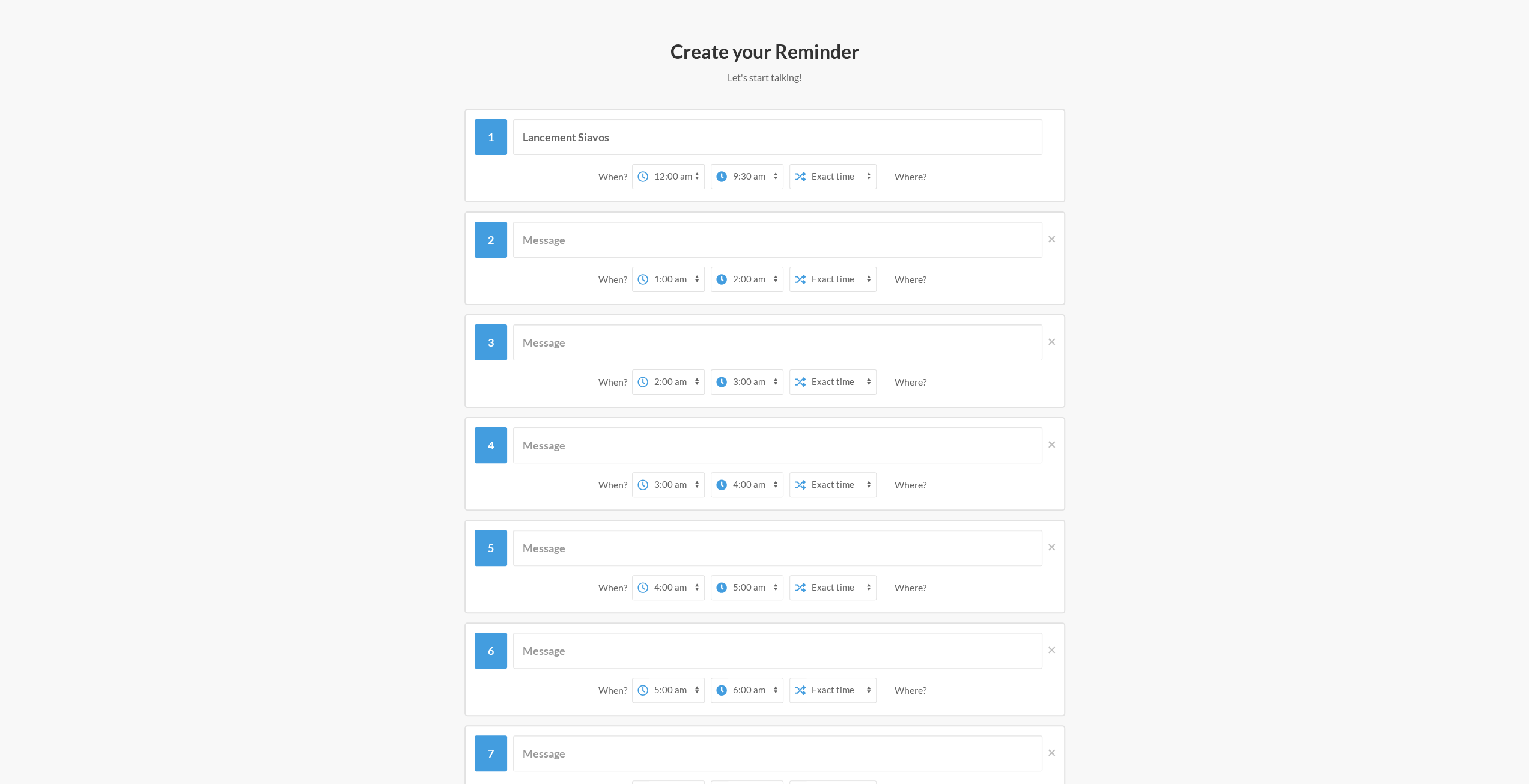
click at [685, 180] on select "12:00 am 12:15 am 12:30 am 12:45 am 1:00 am 1:15 am 1:30 am 1:45 am 2:00 am 2:1…" at bounding box center [677, 176] width 56 height 24
click at [751, 174] on select "12:00 am 12:15 am 12:30 am 12:45 am 1:00 am 1:15 am 1:30 am 1:45 am 2:00 am 2:1…" at bounding box center [755, 176] width 56 height 24
click at [808, 175] on select "Exact time Random time" at bounding box center [840, 176] width 70 height 24
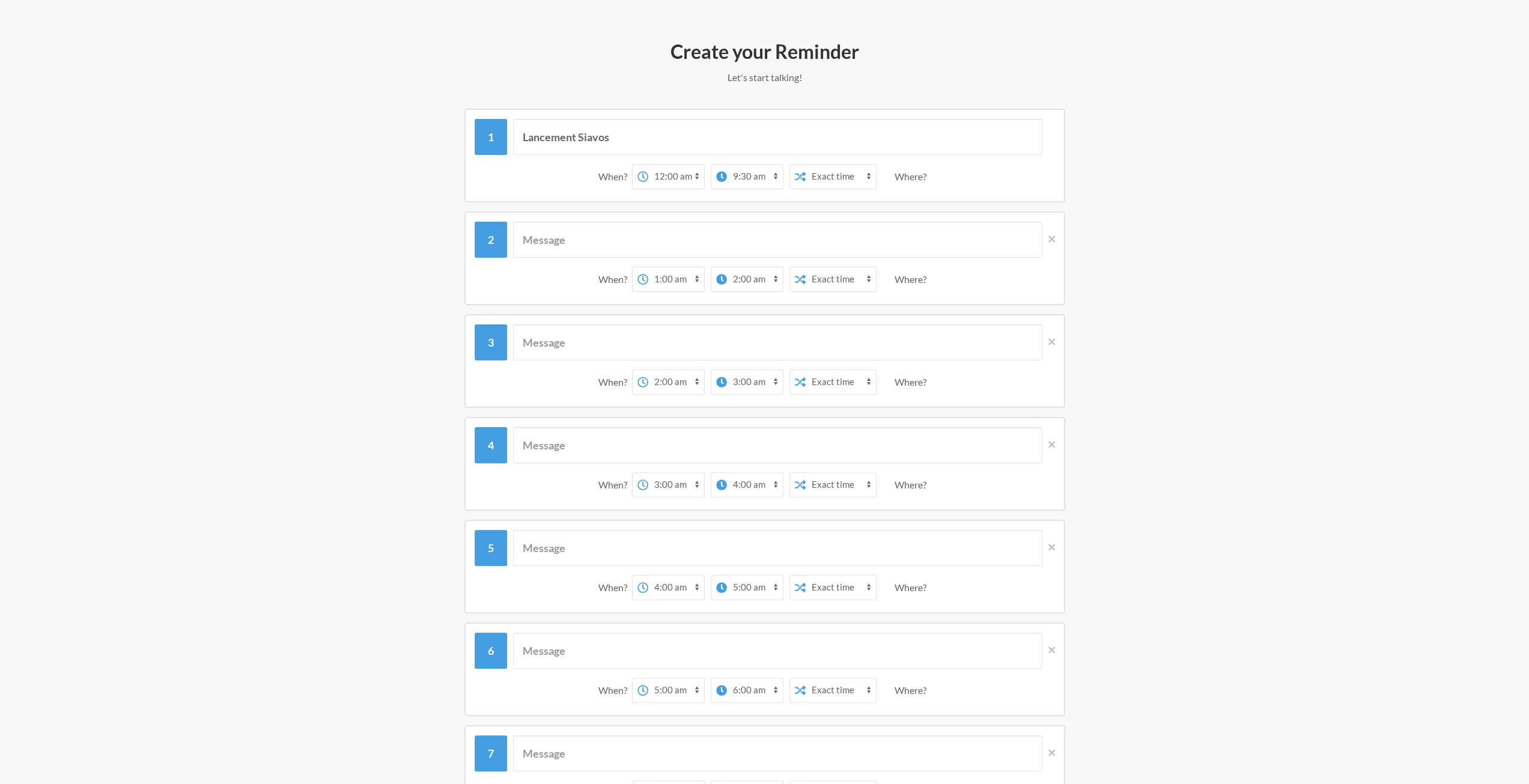
click at [808, 175] on select "Exact time Random time" at bounding box center [840, 176] width 70 height 24
click at [935, 175] on div "When? 12:00 am 12:15 am 12:30 am 12:45 am 1:00 am 1:15 am 1:30 am 1:45 am 2:00 …" at bounding box center [765, 176] width 581 height 37
click at [922, 177] on div "Where?" at bounding box center [913, 176] width 37 height 25
click at [921, 177] on div "Where?" at bounding box center [913, 176] width 37 height 25
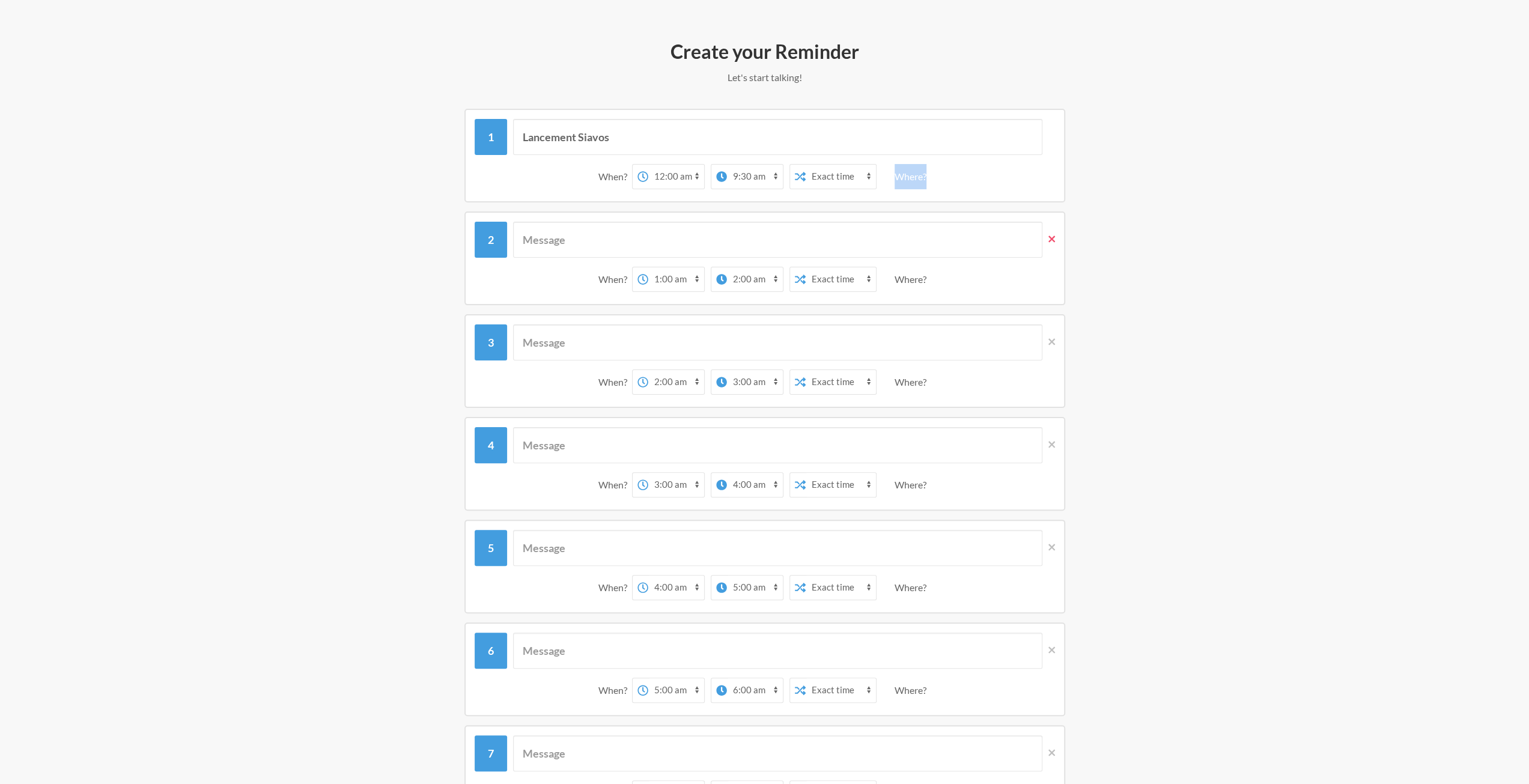
click at [1048, 241] on icon at bounding box center [1052, 238] width 7 height 11
select select "02:00:00"
select select "03:00:00"
select select "04:00:00"
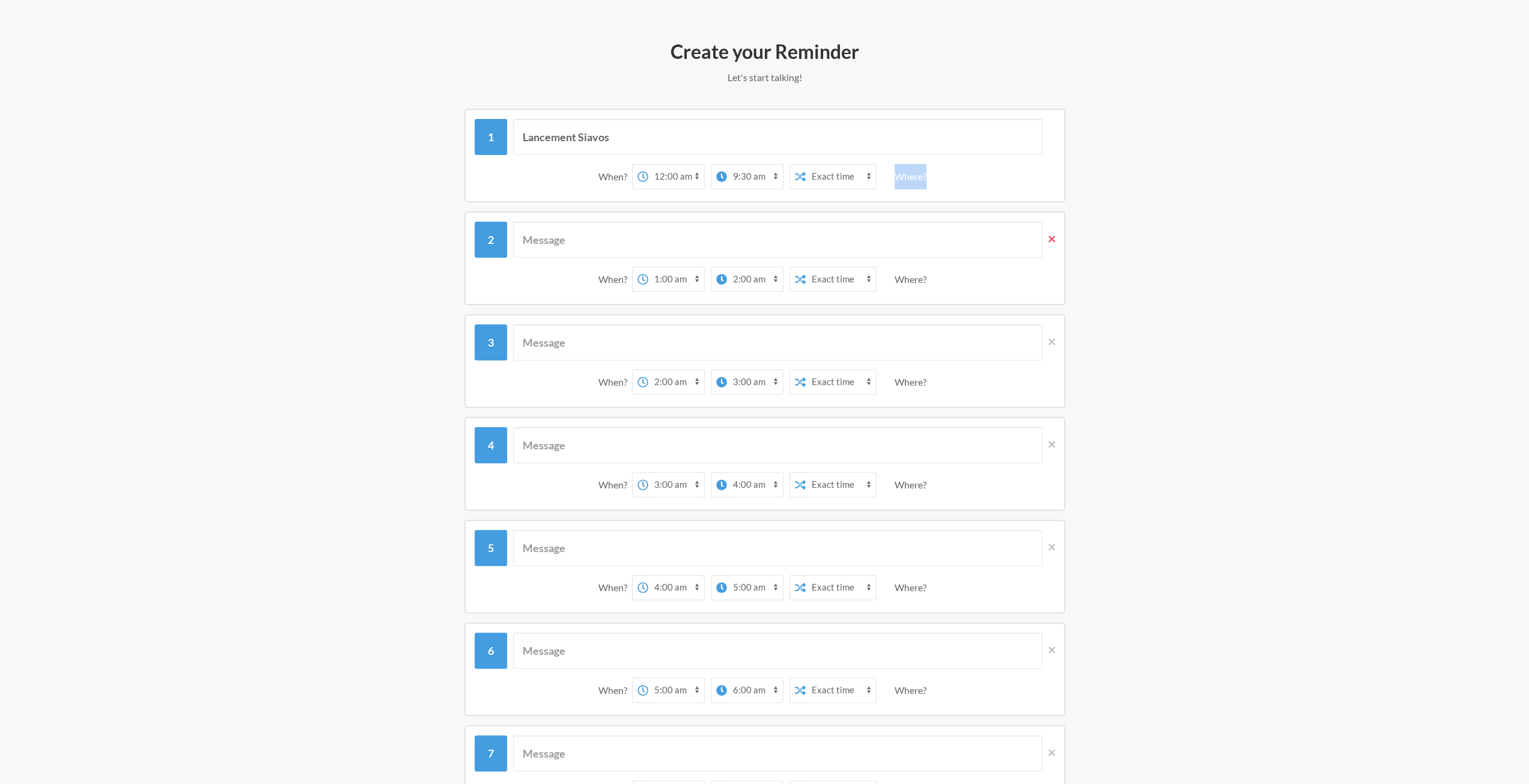
select select "04:00:00"
select select "05:00:00"
select select "06:00:00"
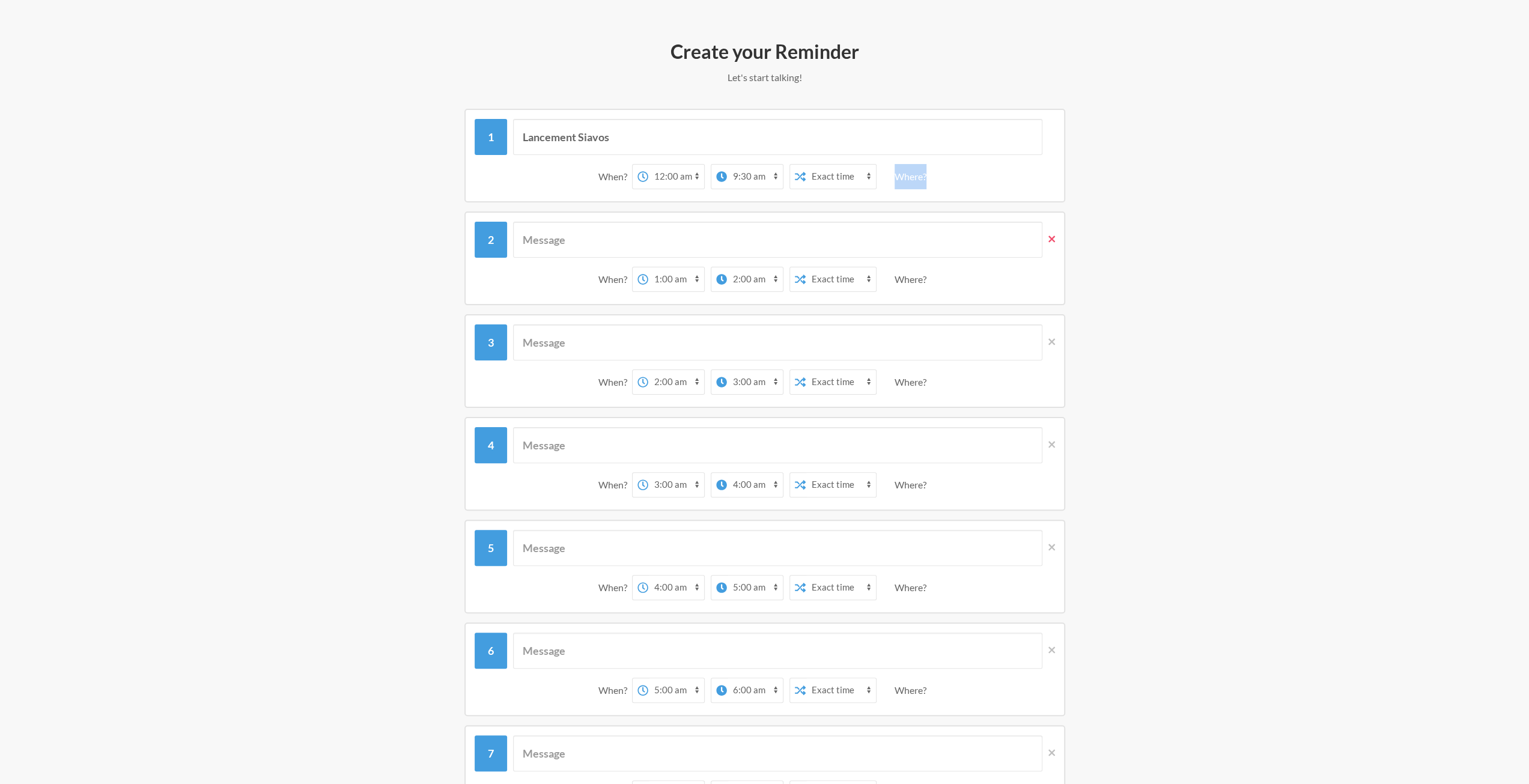
select select "07:00:00"
click at [1048, 241] on icon at bounding box center [1052, 238] width 7 height 11
select select "03:00:00"
select select "04:00:00"
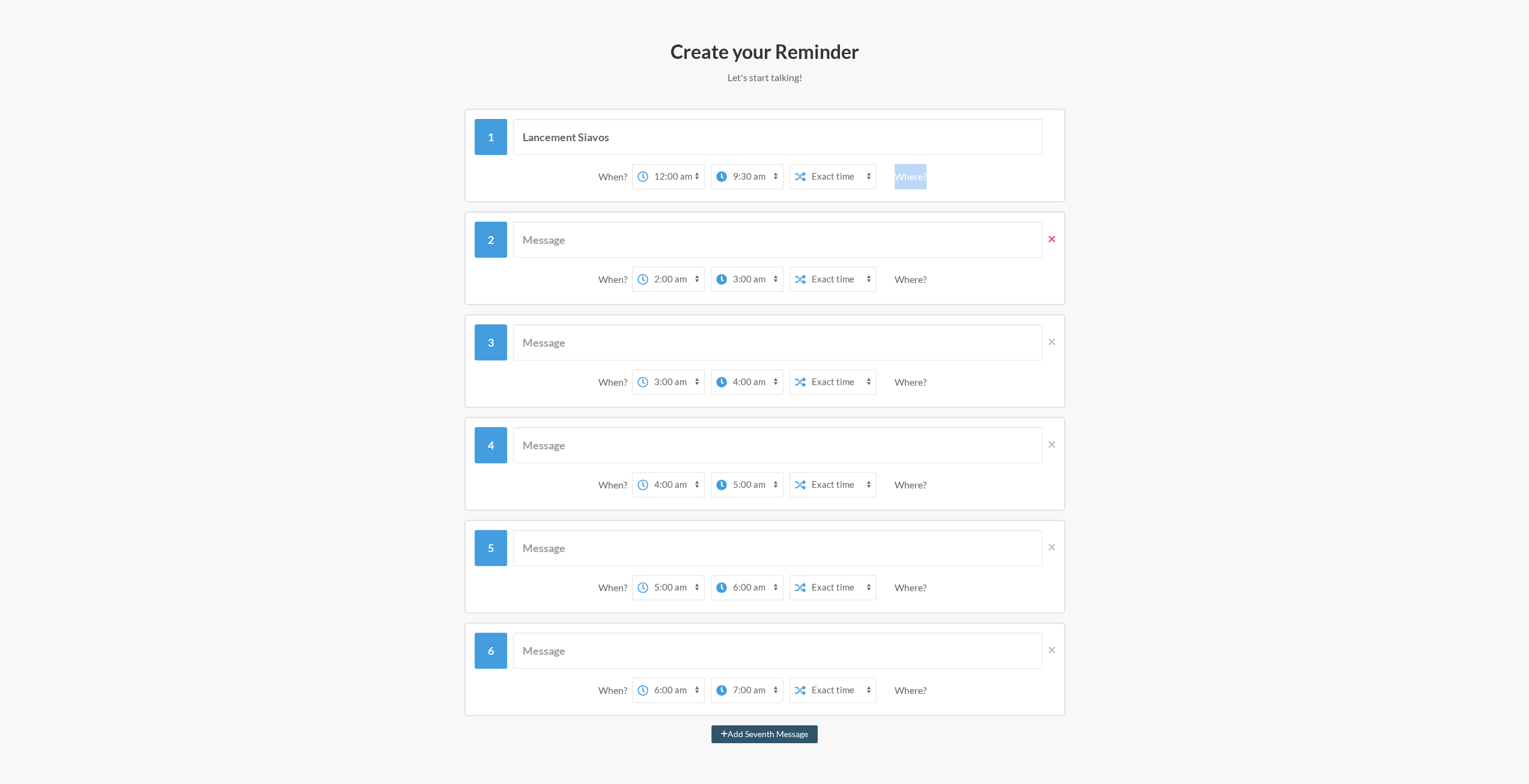
select select "05:00:00"
select select "06:00:00"
select select "07:00:00"
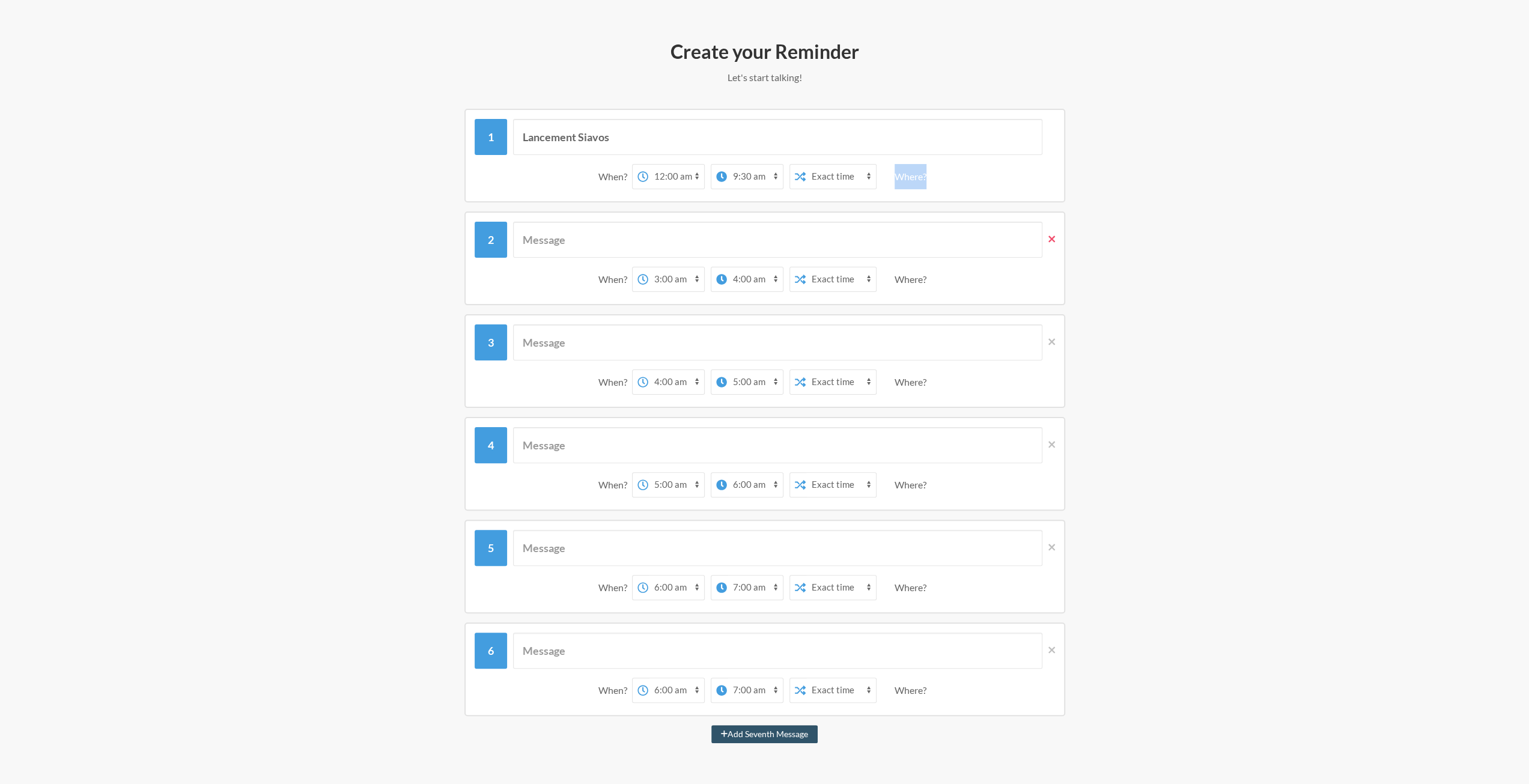
click at [1048, 241] on icon at bounding box center [1052, 238] width 7 height 11
select select "04:00:00"
select select "05:00:00"
select select "06:00:00"
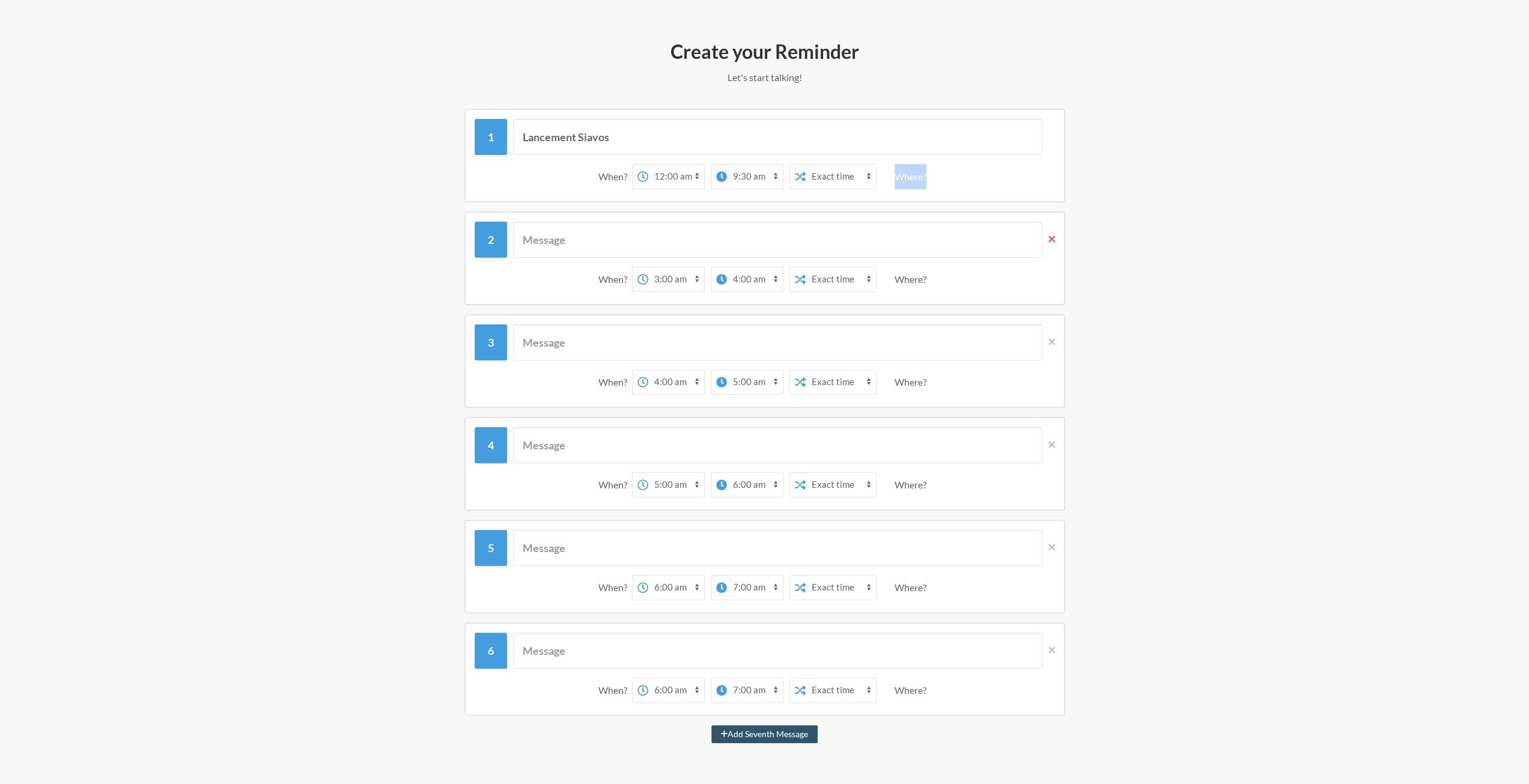
select select "06:00:00"
select select "07:00:00"
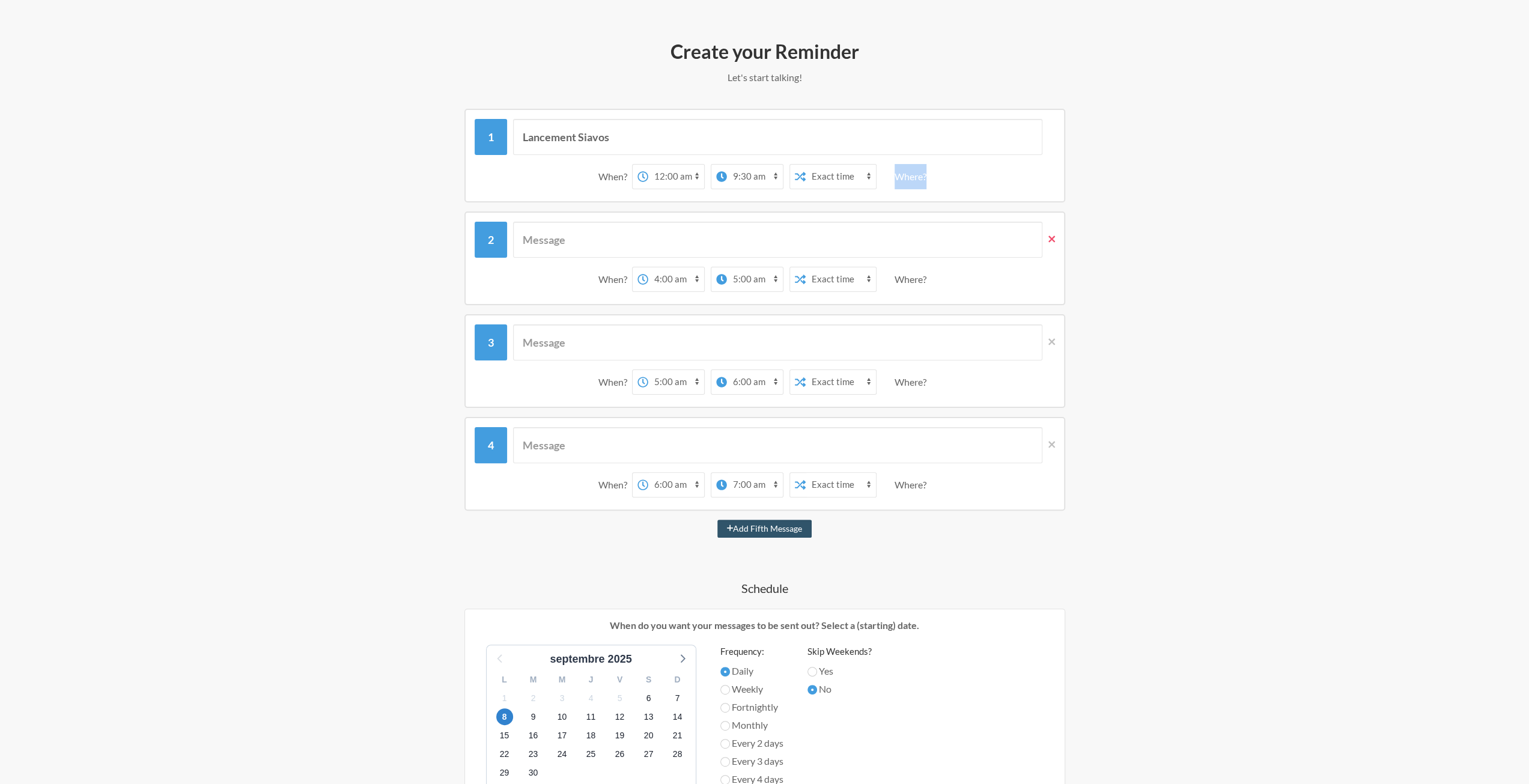
click at [1048, 241] on icon at bounding box center [1052, 238] width 7 height 11
select select "05:00:00"
select select "06:00:00"
select select "07:00:00"
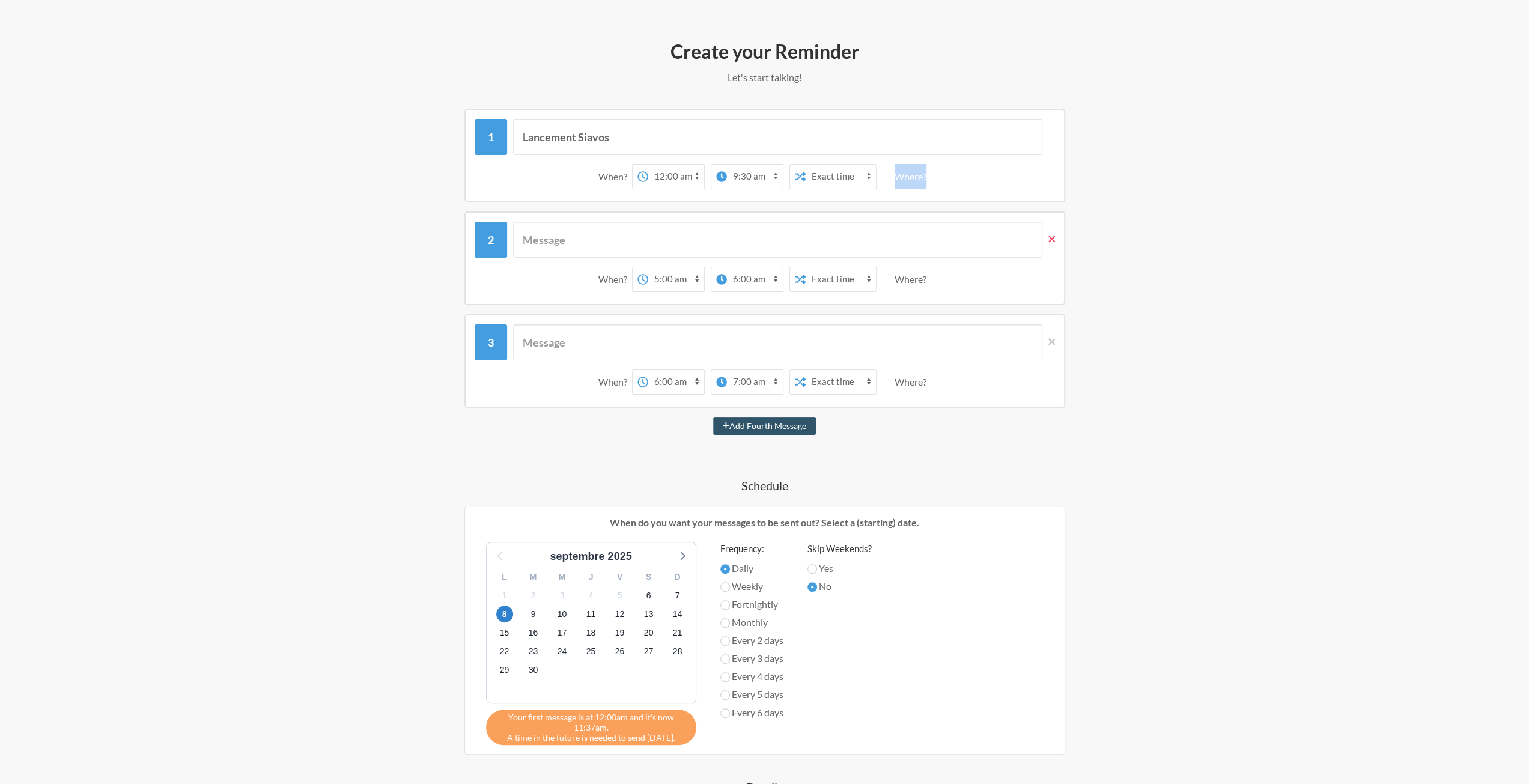
click at [1048, 241] on icon at bounding box center [1052, 238] width 7 height 11
select select "06:00:00"
select select "07:00:00"
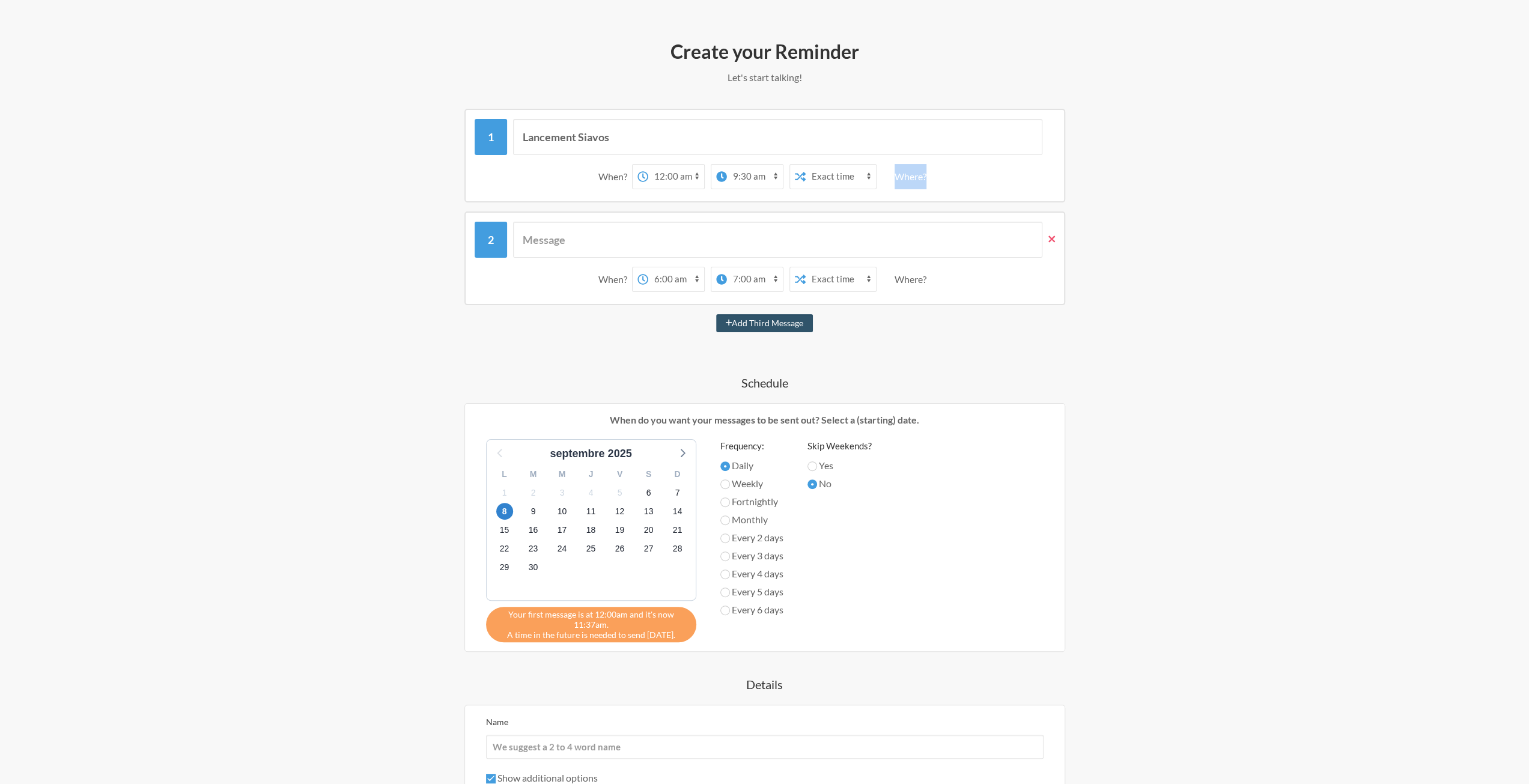
click at [1048, 241] on icon at bounding box center [1052, 238] width 7 height 11
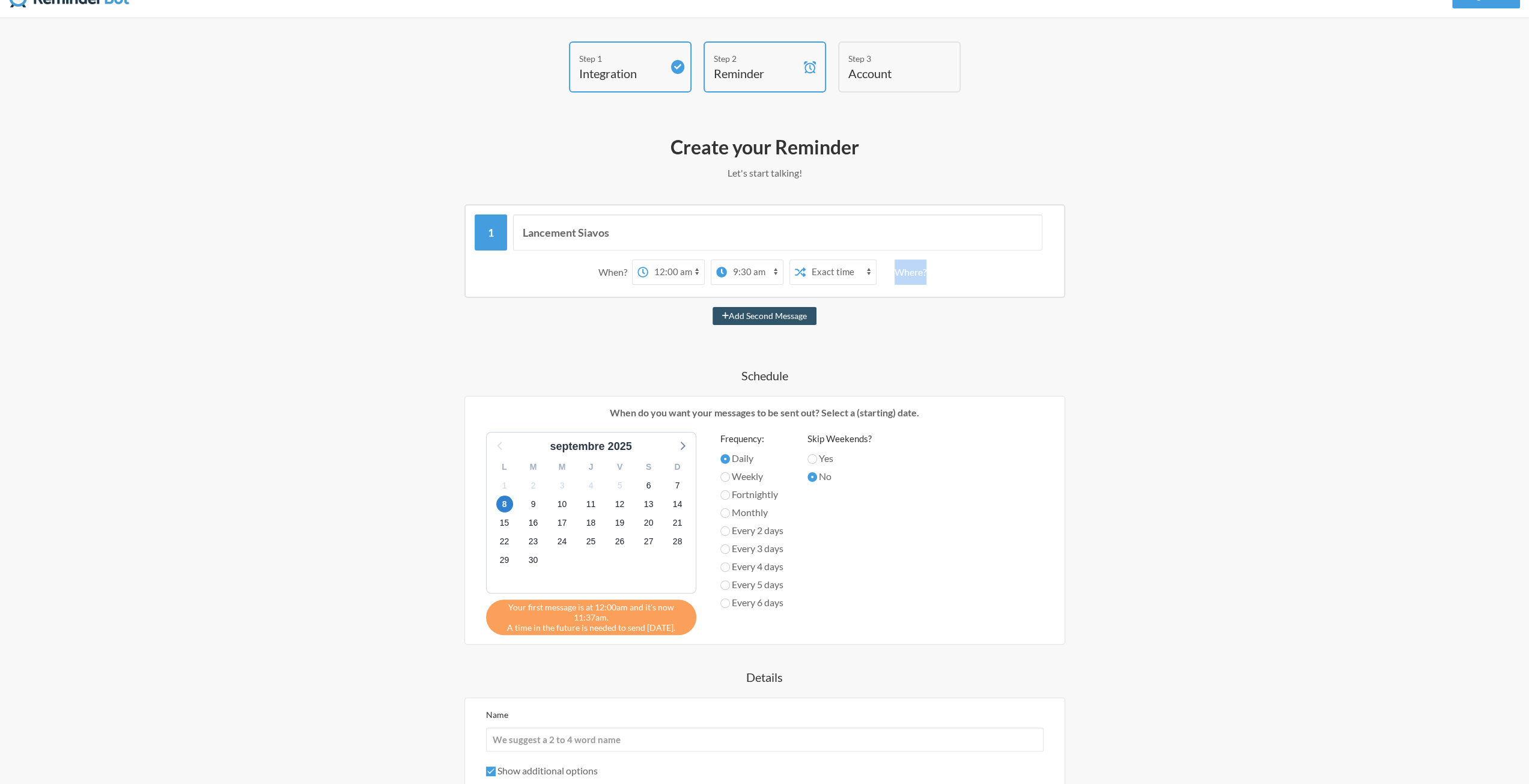
scroll to position [0, 0]
